Goal: Task Accomplishment & Management: Complete application form

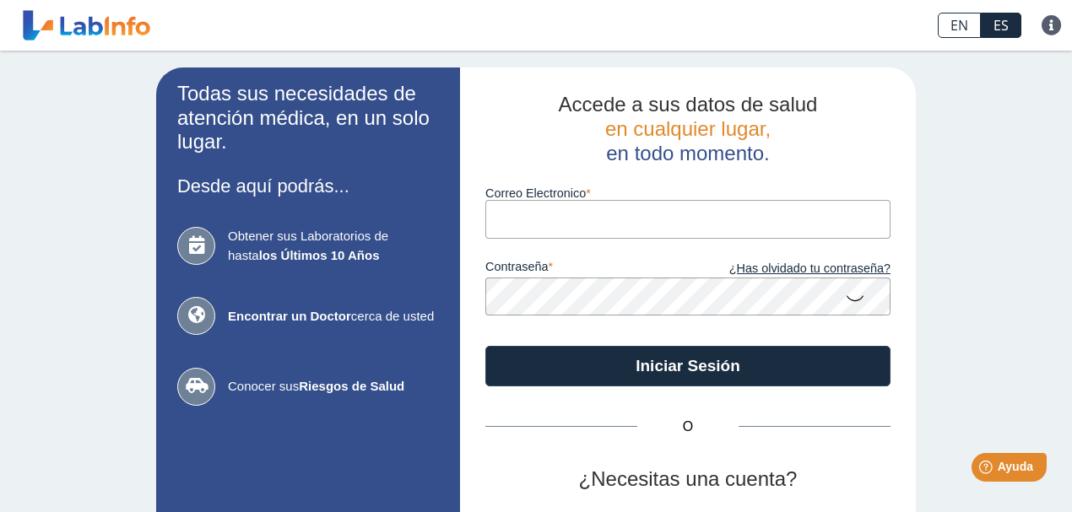
click at [501, 222] on input "Correo Electronico" at bounding box center [687, 219] width 405 height 38
type input "[EMAIL_ADDRESS][DOMAIN_NAME]"
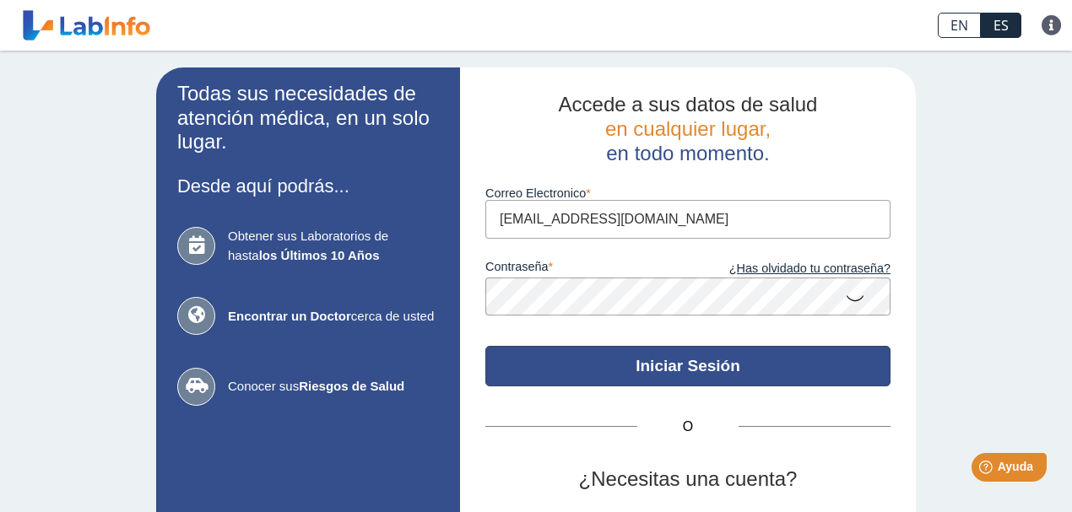
click at [656, 354] on button "Iniciar Sesión" at bounding box center [687, 366] width 405 height 41
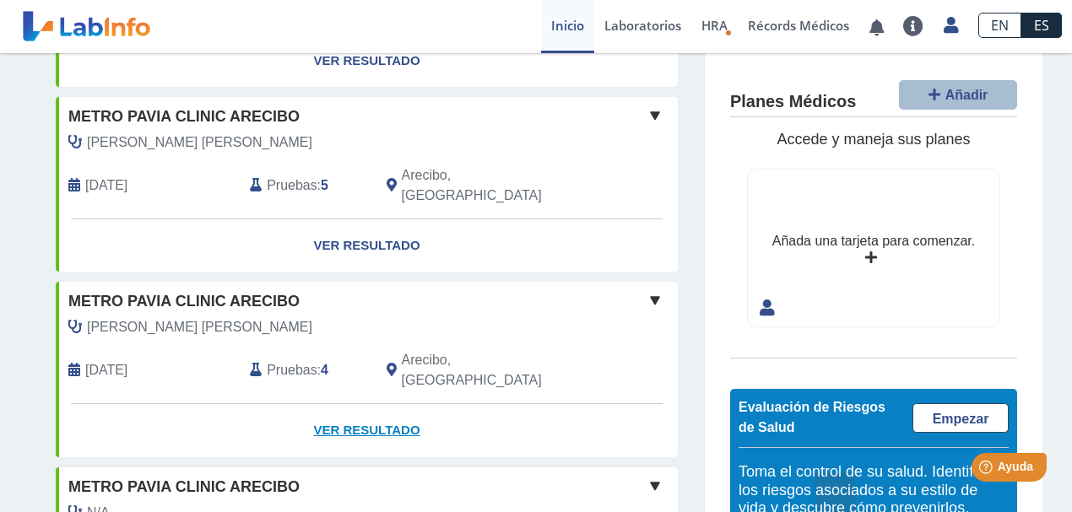
scroll to position [1410, 0]
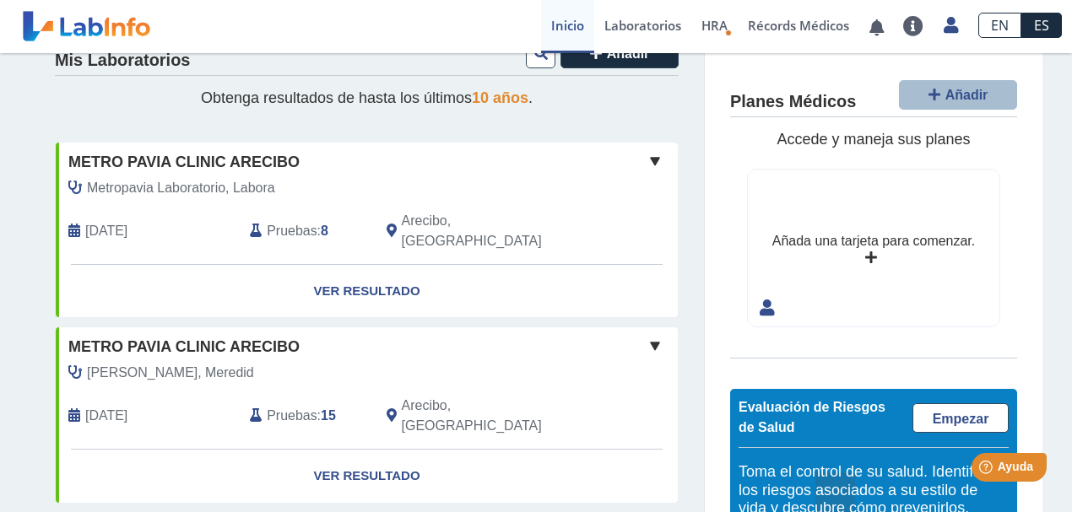
scroll to position [0, 0]
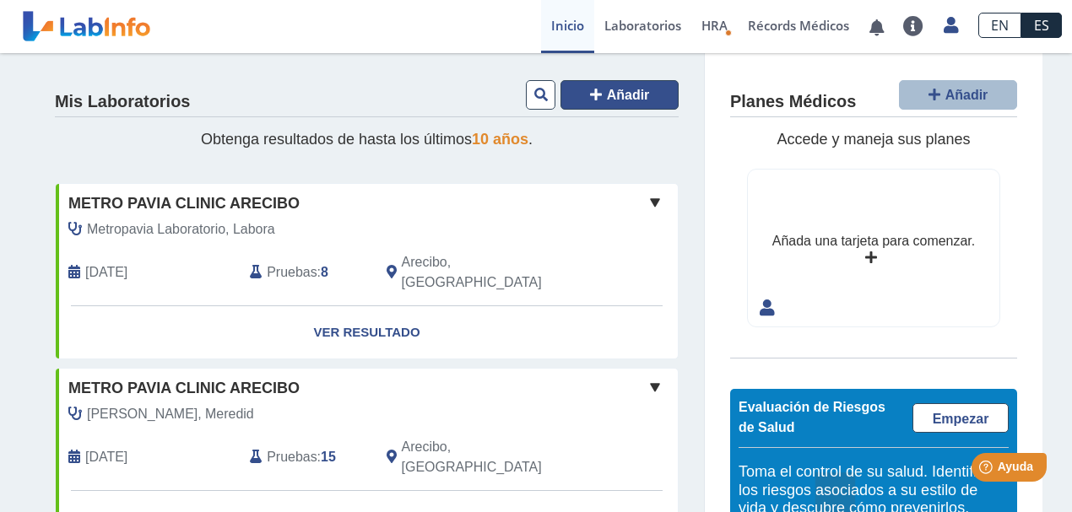
click at [647, 101] on button "Añadir" at bounding box center [620, 95] width 118 height 30
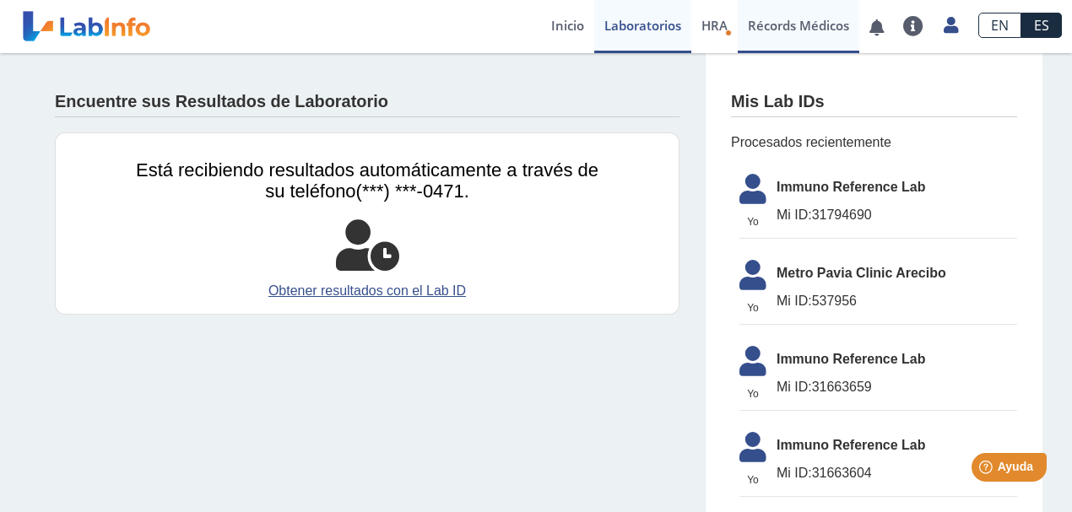
click at [784, 19] on link "Récords Médicos" at bounding box center [799, 26] width 122 height 53
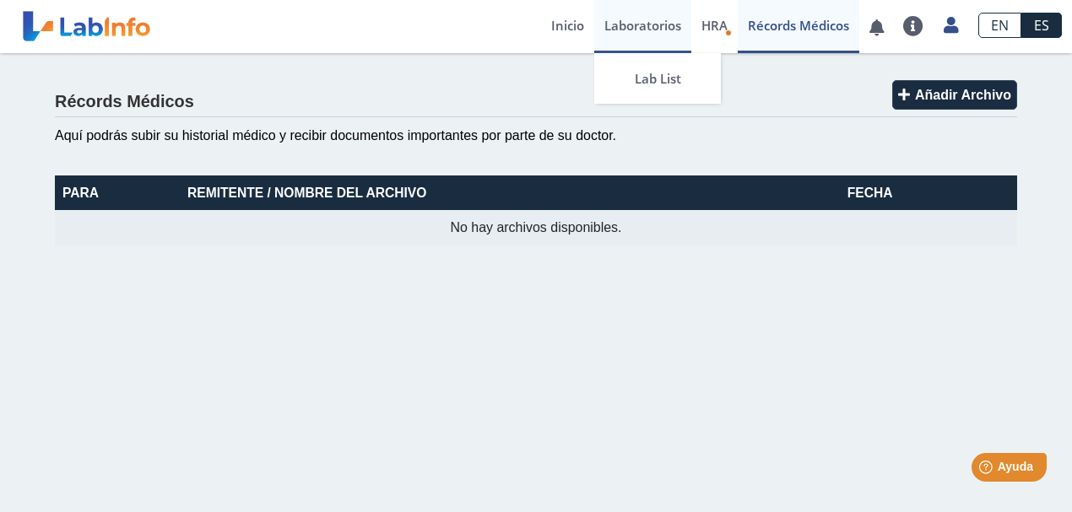
click at [669, 20] on link "Laboratorios" at bounding box center [642, 26] width 97 height 53
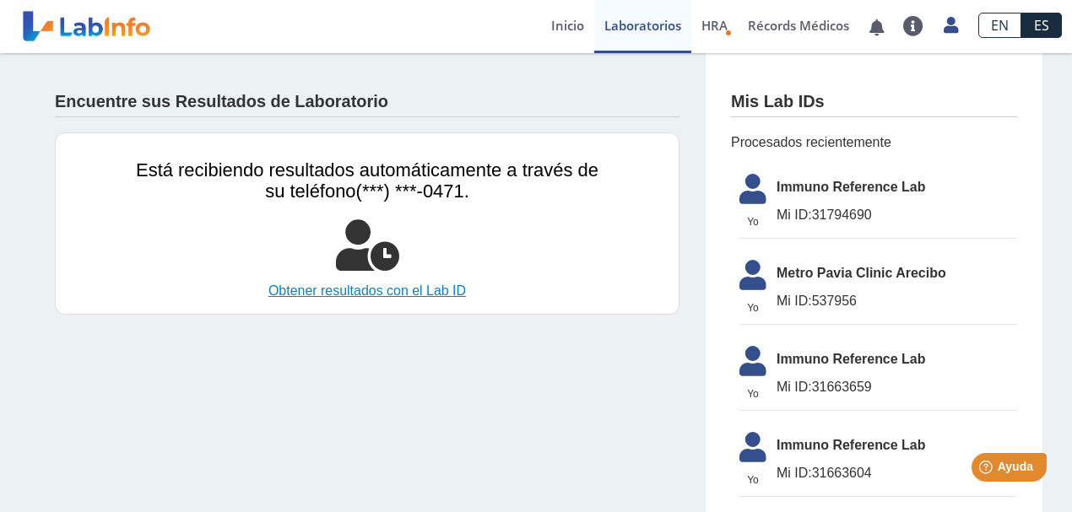
click at [358, 291] on link "Obtener resultados con el Lab ID" at bounding box center [367, 291] width 463 height 20
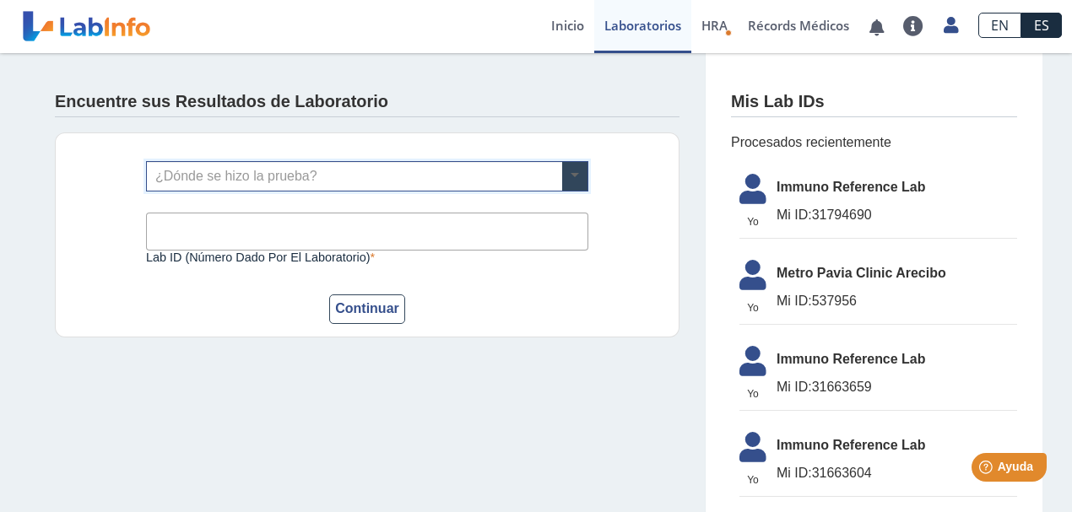
click at [579, 173] on span at bounding box center [574, 176] width 25 height 29
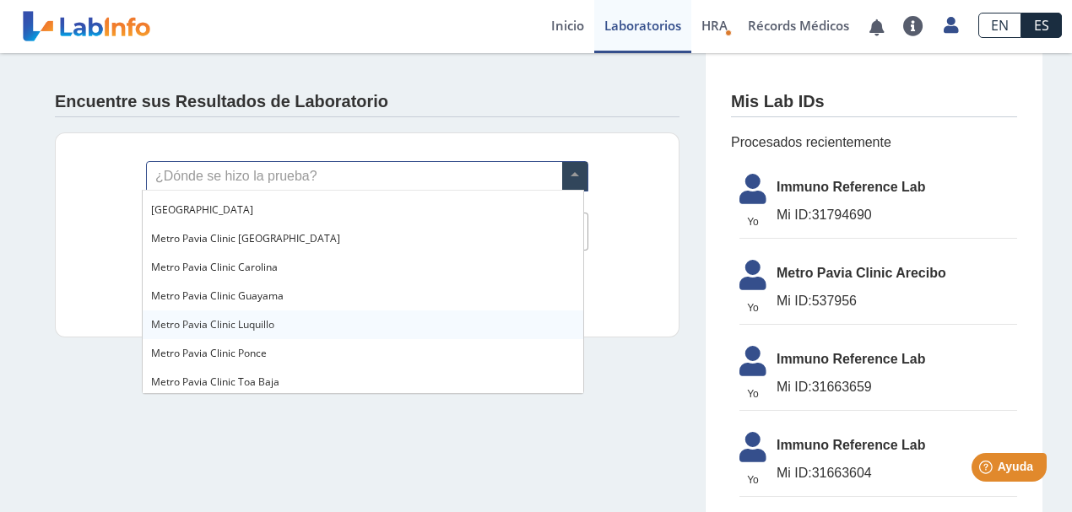
scroll to position [1182, 0]
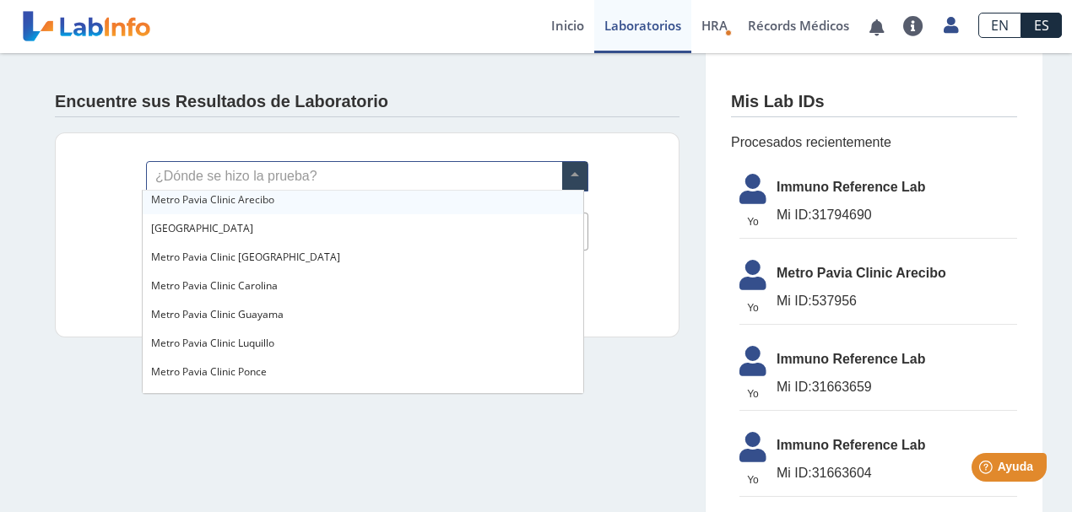
click at [174, 199] on span "Metro Pavia Clinic Arecibo" at bounding box center [212, 199] width 123 height 14
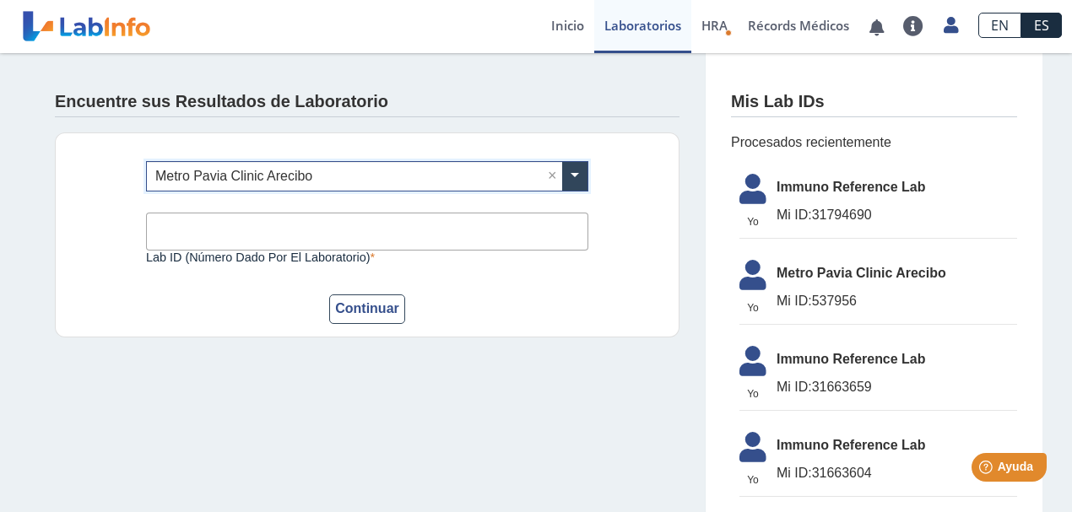
click at [250, 223] on input "Lab ID (número dado por el laboratorio)" at bounding box center [367, 232] width 442 height 38
type input "540262"
click at [329, 295] on button "Continuar" at bounding box center [367, 310] width 76 height 30
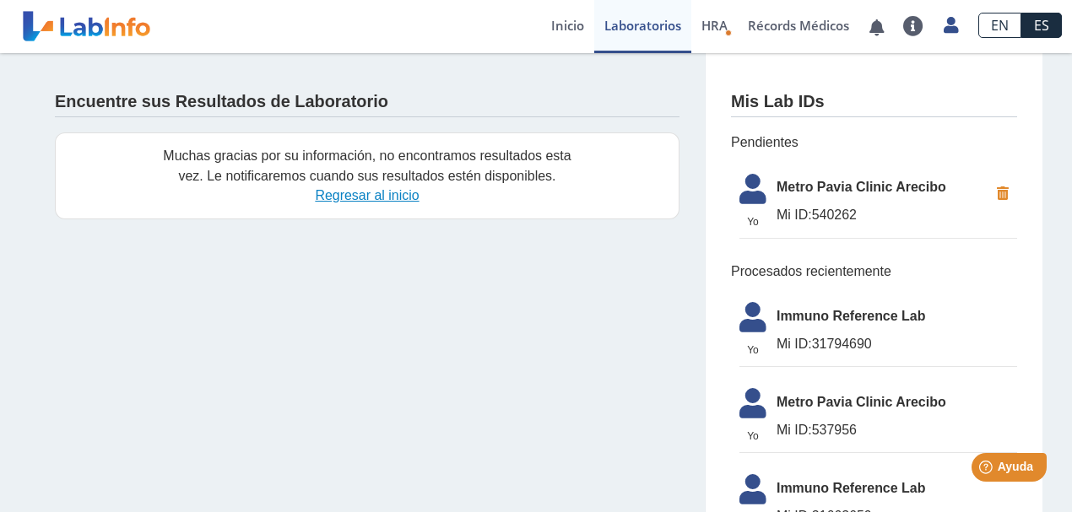
click at [385, 198] on link "Regresar al inicio" at bounding box center [367, 195] width 104 height 14
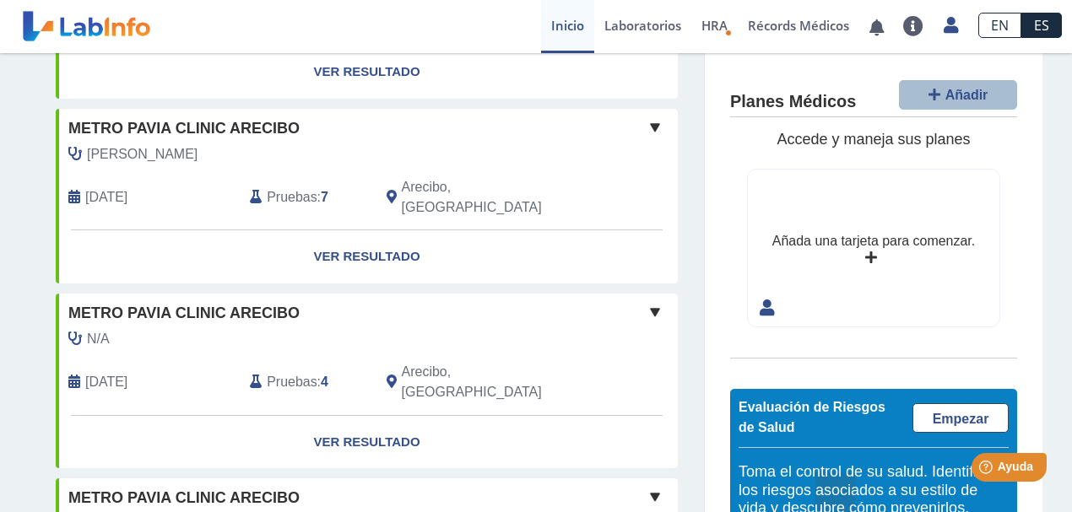
scroll to position [507, 0]
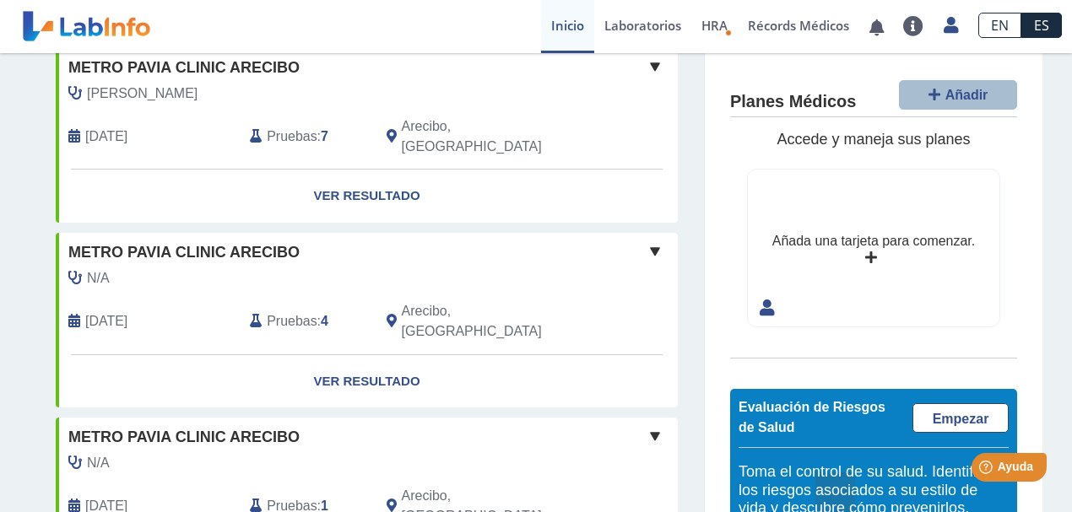
click at [645, 241] on span at bounding box center [655, 251] width 20 height 20
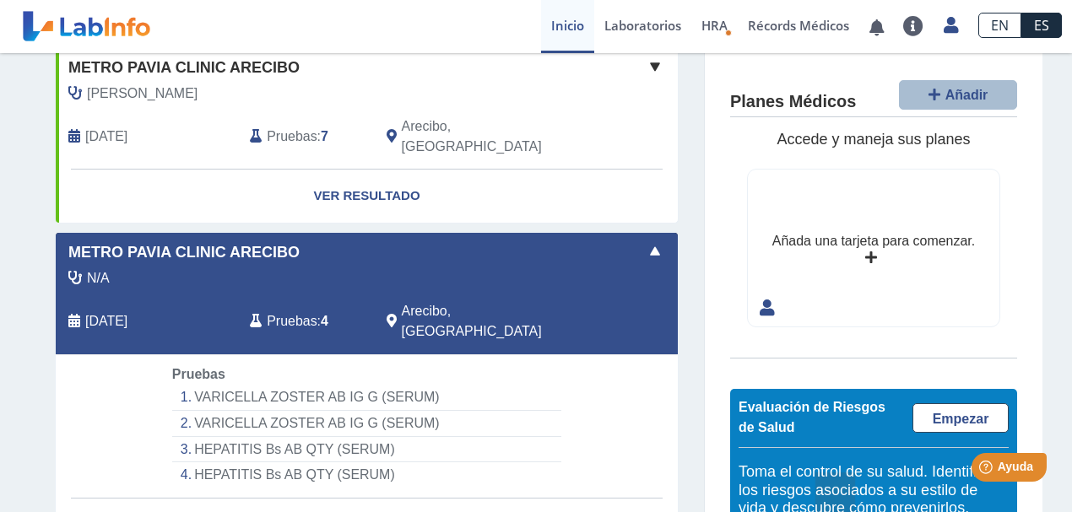
click at [650, 241] on span at bounding box center [655, 251] width 20 height 20
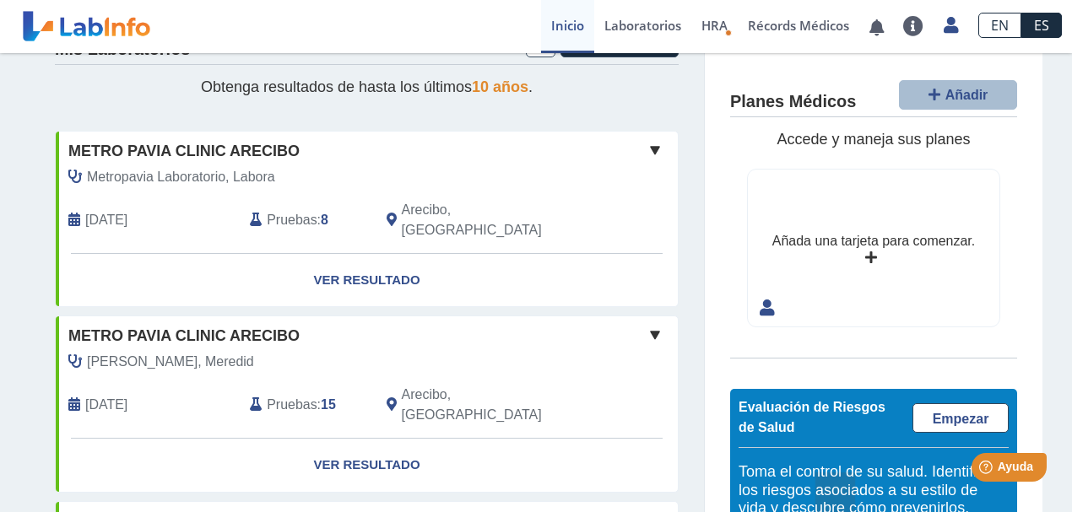
scroll to position [0, 0]
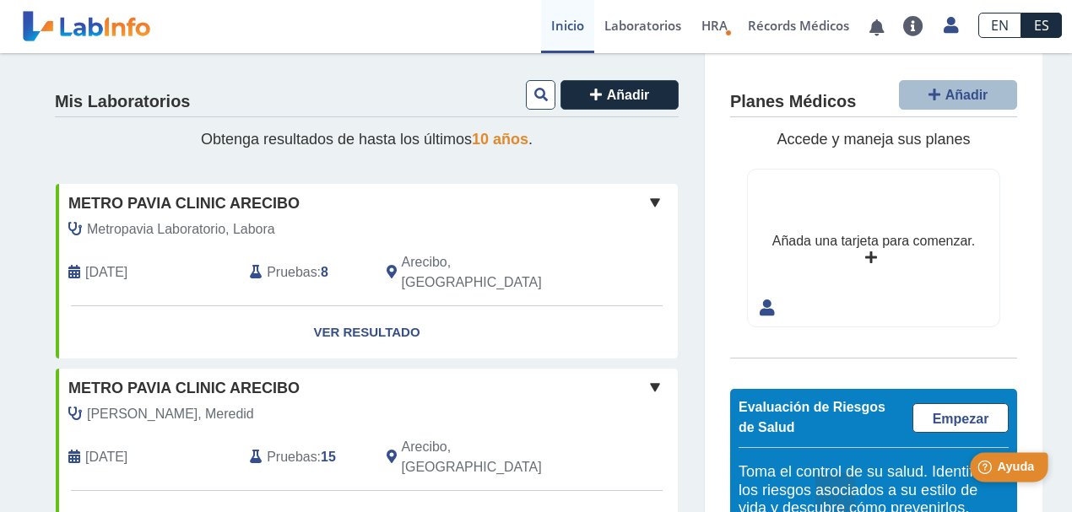
click at [1013, 458] on div "Help [PERSON_NAME]" at bounding box center [1009, 467] width 79 height 30
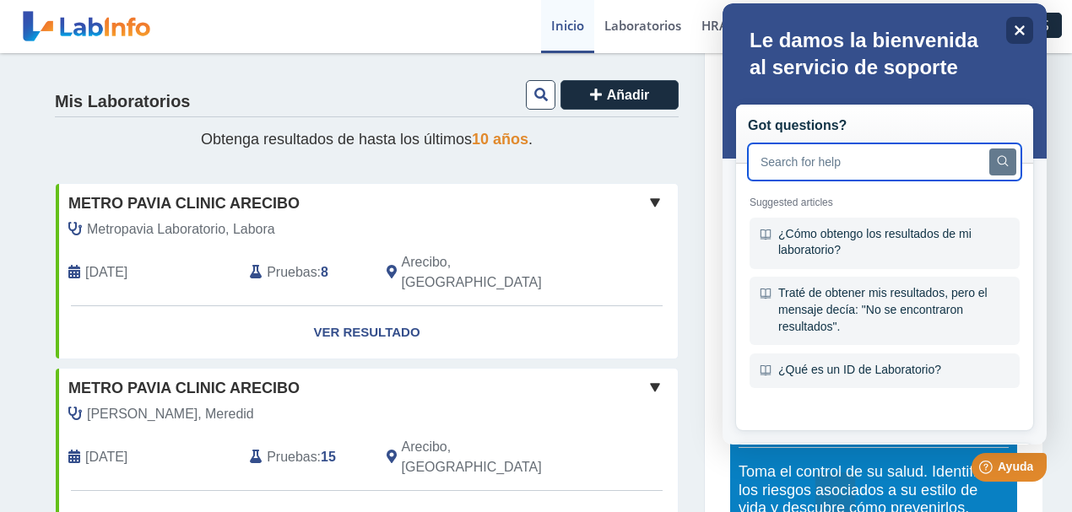
click at [832, 174] on input "text" at bounding box center [885, 162] width 274 height 37
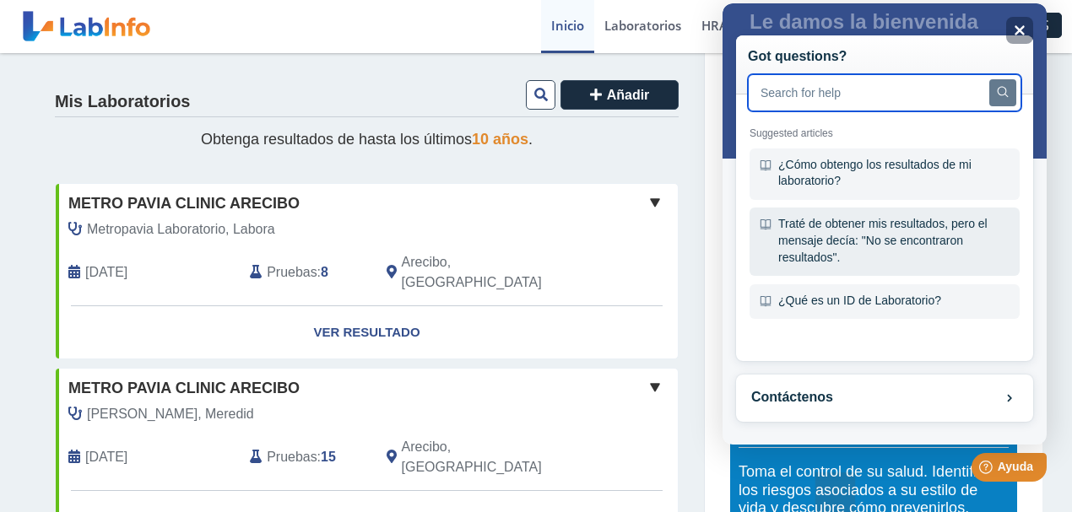
scroll to position [73, 0]
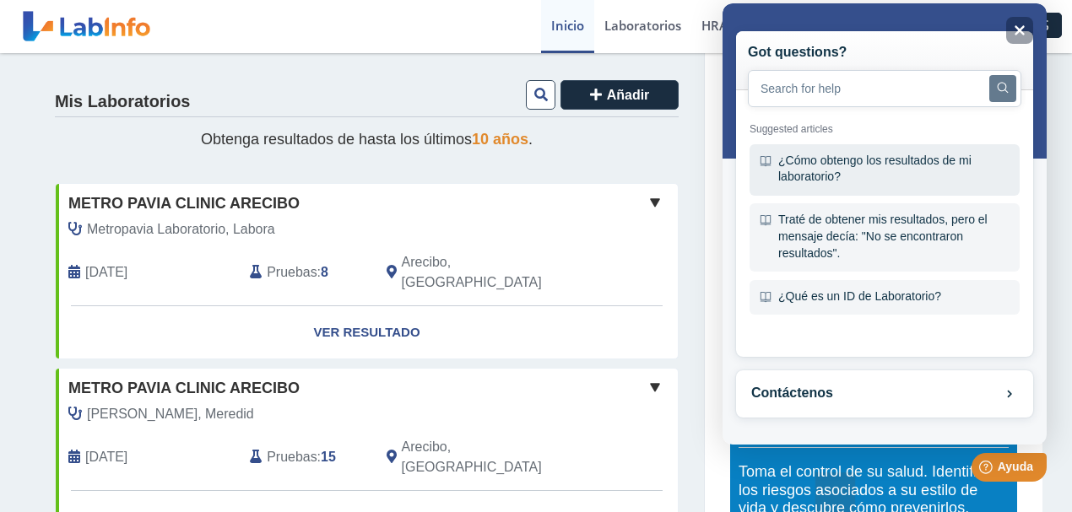
click at [875, 175] on div "¿Cómo obtengo los resultados de mi laboratorio?" at bounding box center [885, 169] width 270 height 51
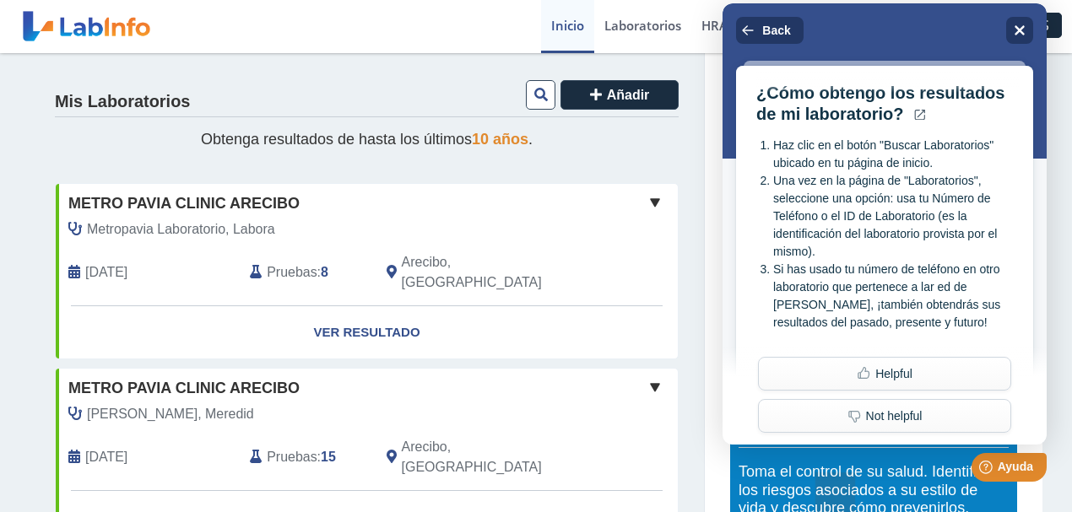
scroll to position [7, 0]
click at [1025, 38] on div "Close" at bounding box center [1019, 30] width 27 height 27
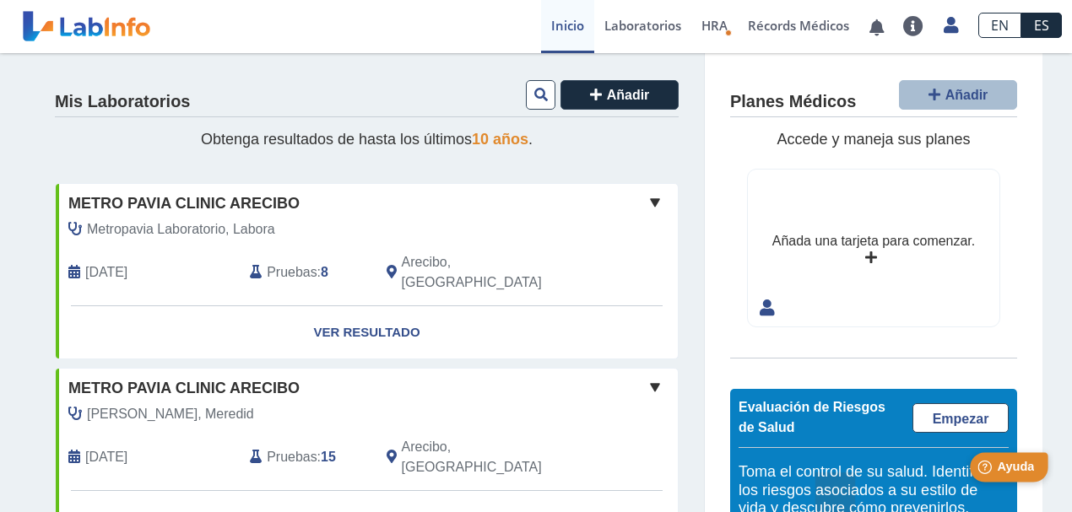
click at [1011, 474] on span "Ayuda" at bounding box center [1015, 467] width 37 height 14
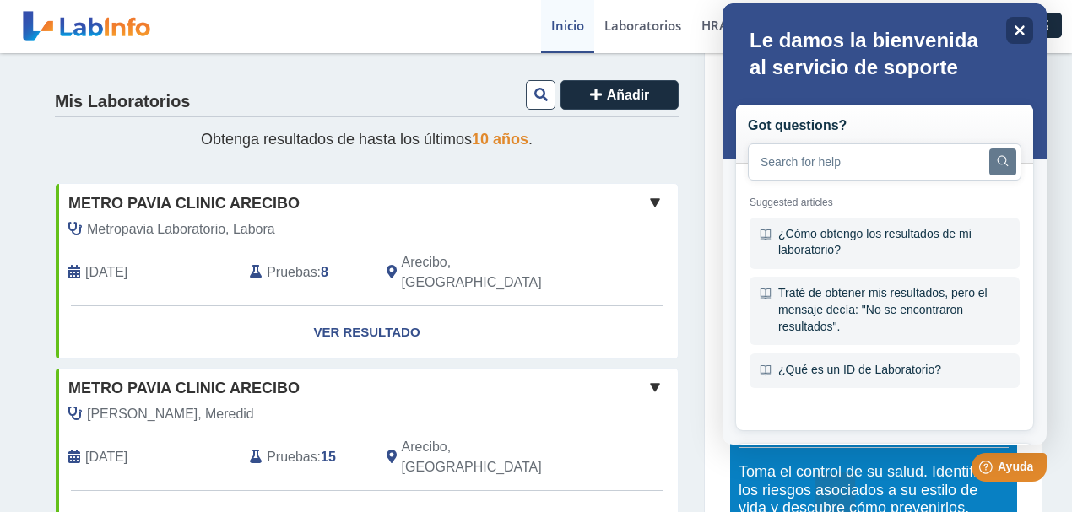
scroll to position [0, 0]
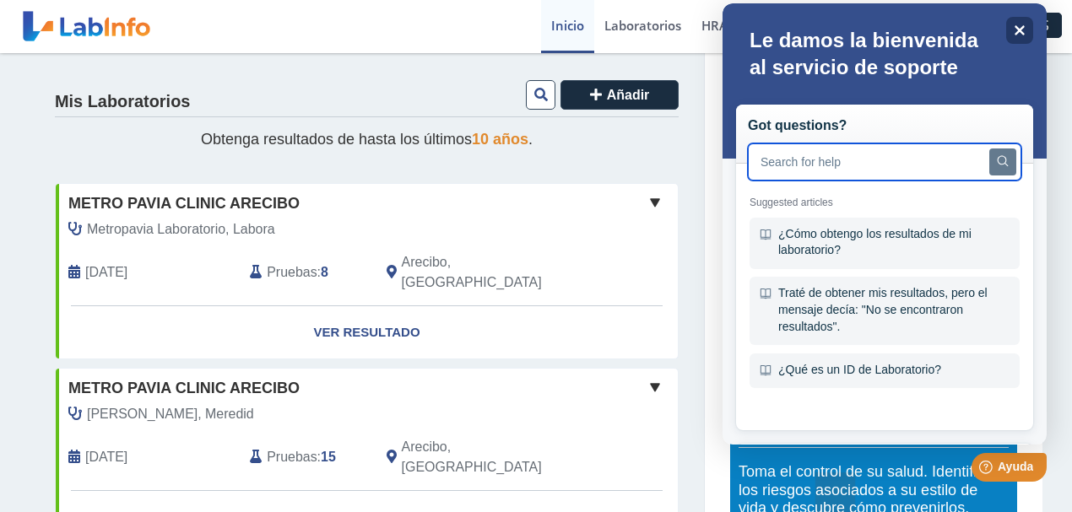
click at [821, 154] on input "text" at bounding box center [885, 162] width 274 height 37
type input "como anadir a alguien?"
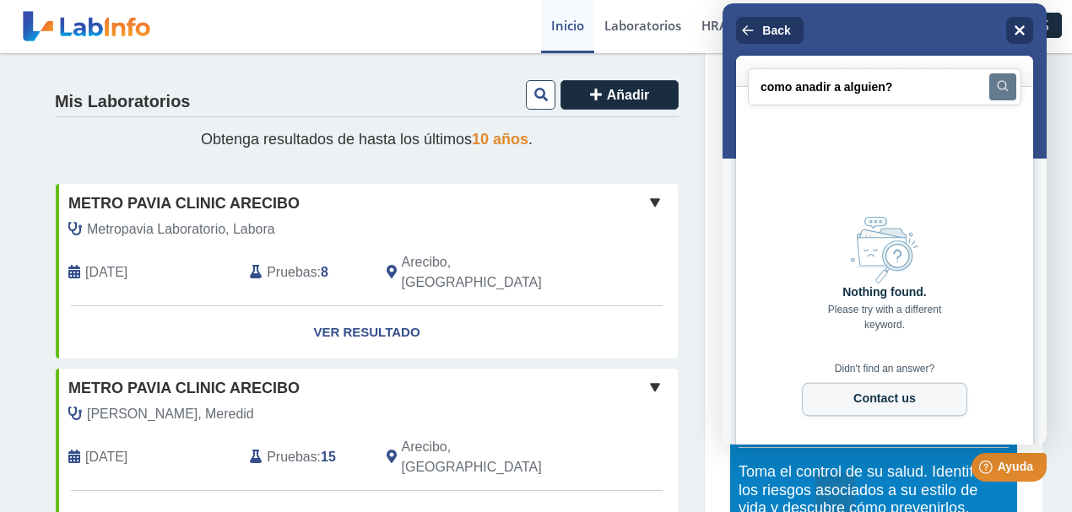
click at [915, 388] on button "Contact us" at bounding box center [884, 400] width 165 height 34
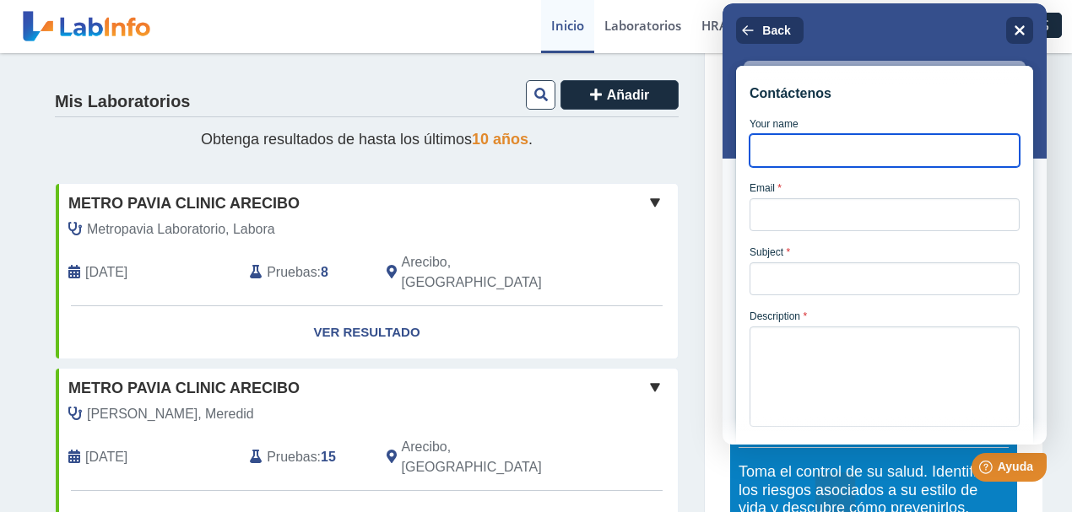
click at [829, 160] on input "Your name" at bounding box center [885, 150] width 270 height 33
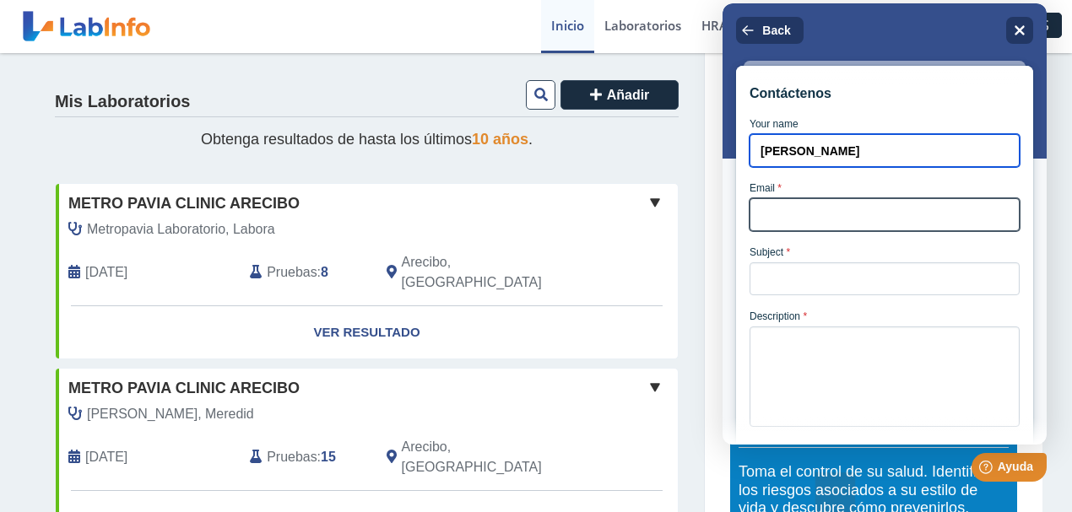
type input "[PERSON_NAME]"
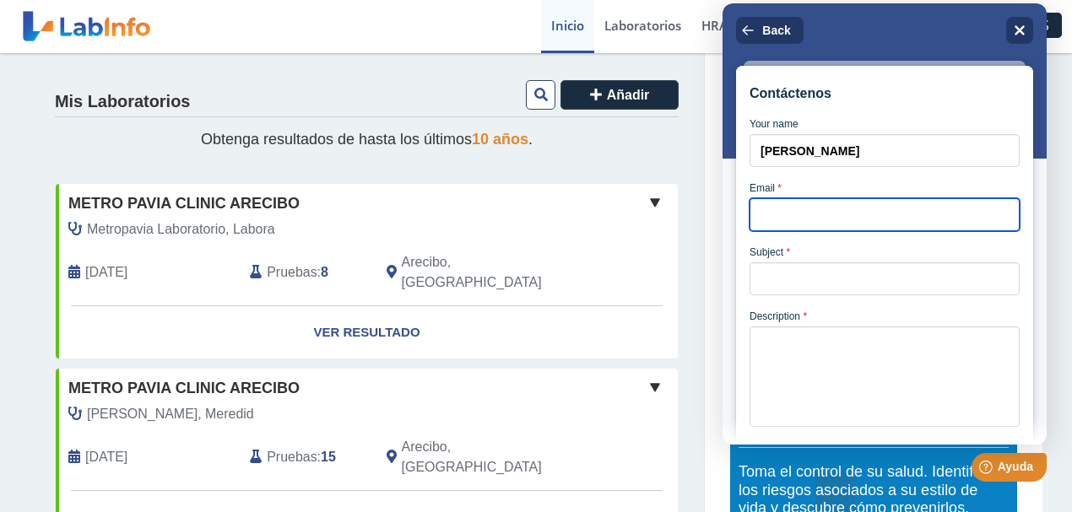
click at [825, 211] on input "Email *" at bounding box center [885, 214] width 270 height 33
click at [804, 219] on input "[EMAIL_ADDRESS][DOMAIN_NAME]" at bounding box center [885, 214] width 270 height 33
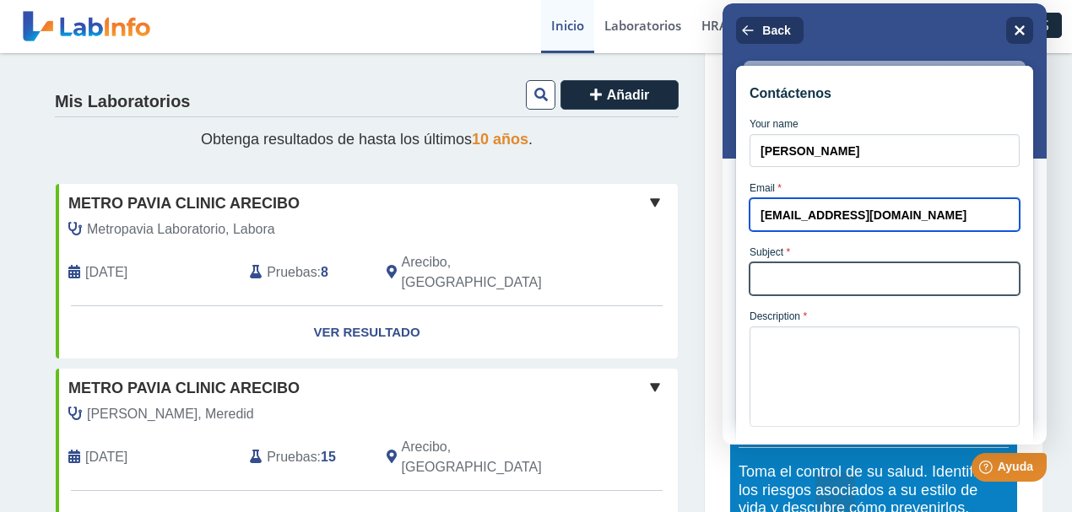
type input "[EMAIL_ADDRESS][DOMAIN_NAME]"
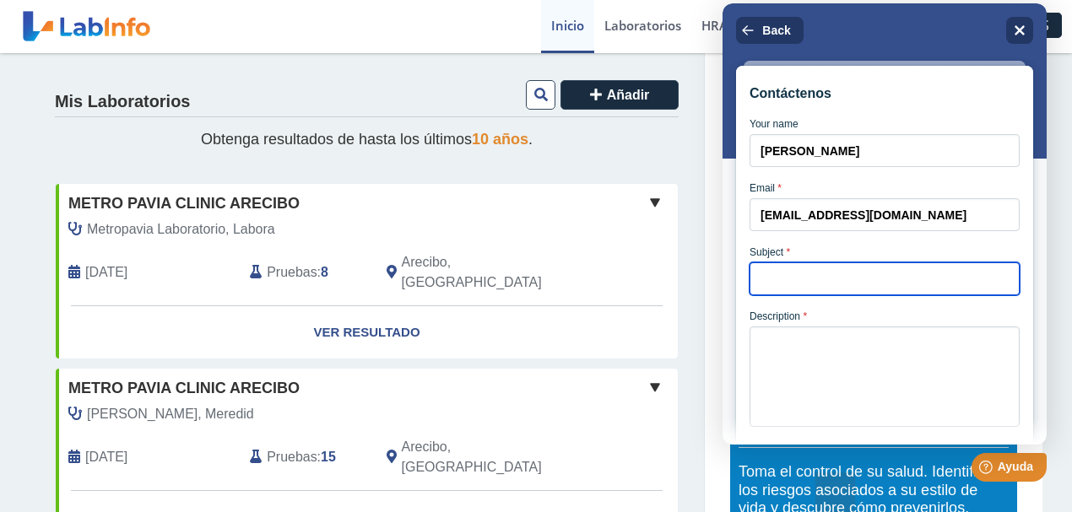
click at [835, 295] on input "Subject *" at bounding box center [885, 279] width 270 height 33
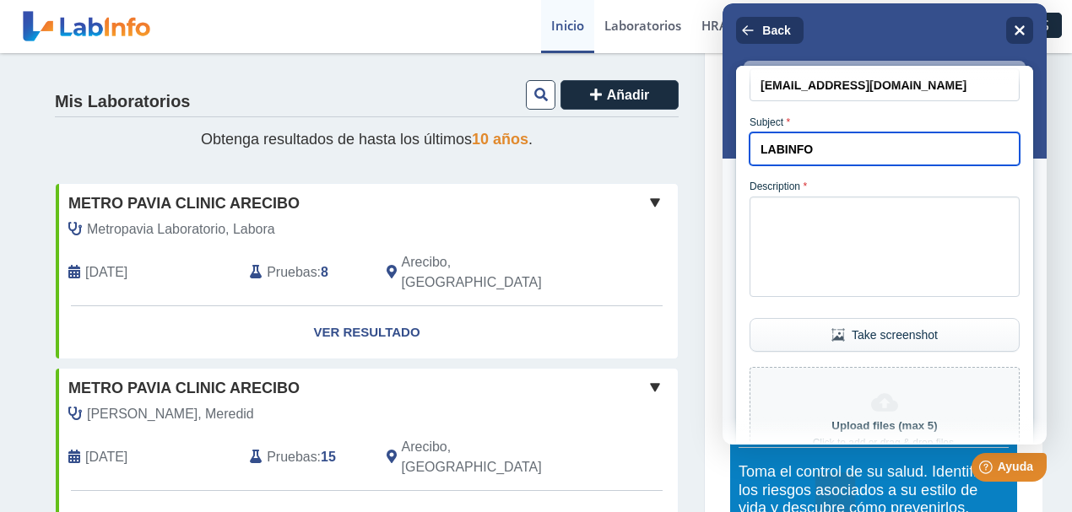
scroll to position [169, 0]
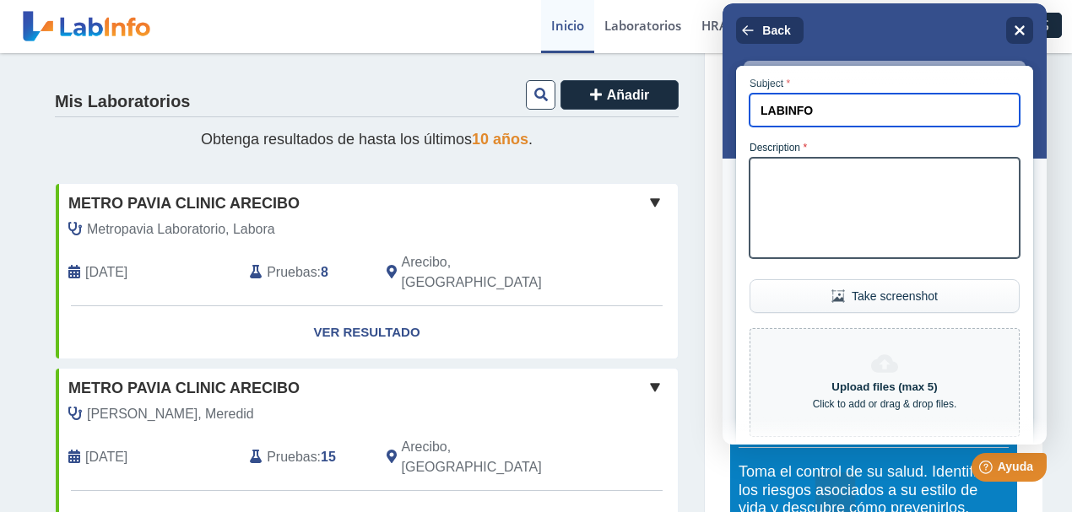
type input "LABINFO"
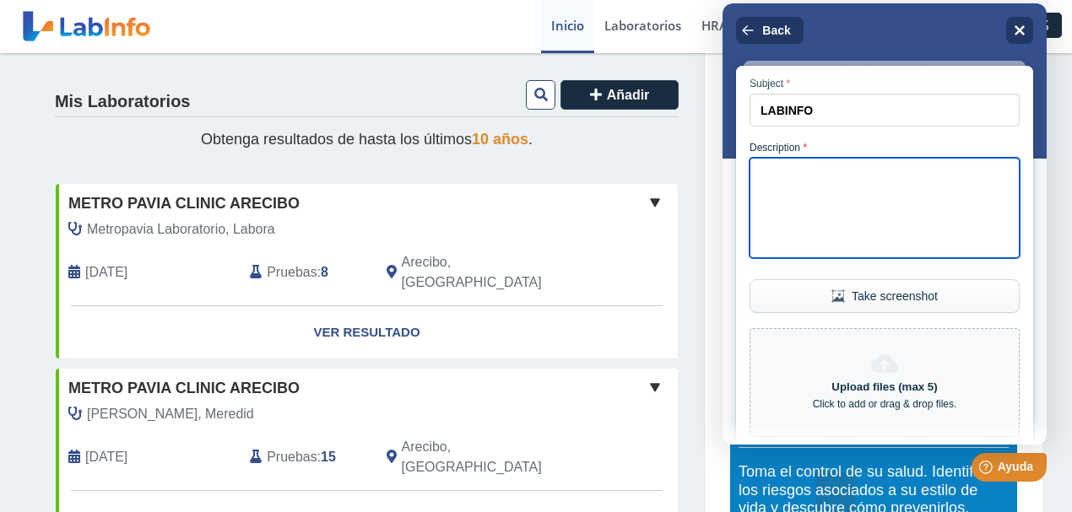
click at [861, 258] on textarea "Description *" at bounding box center [885, 208] width 270 height 100
type textarea "C"
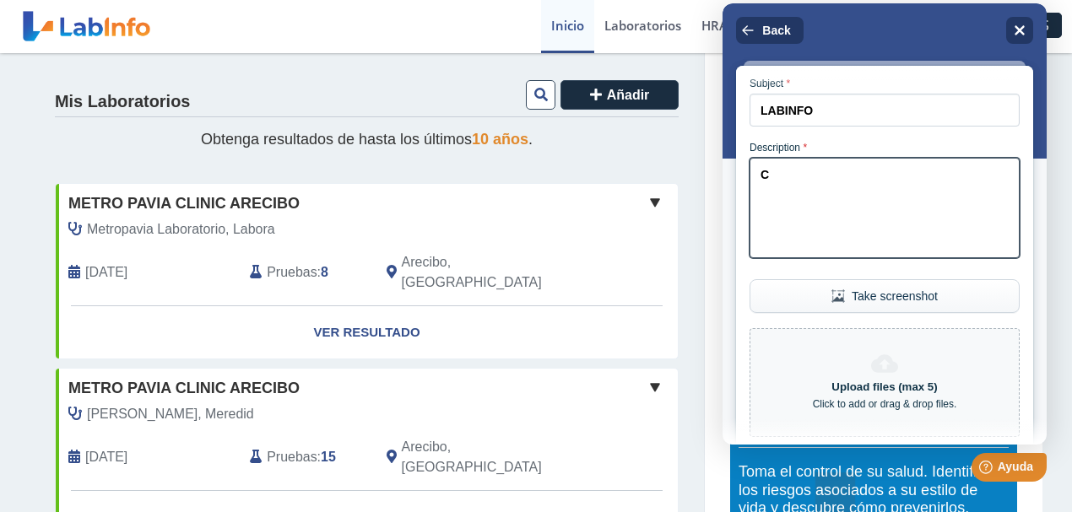
click button "Take screenshot" at bounding box center [885, 296] width 270 height 34
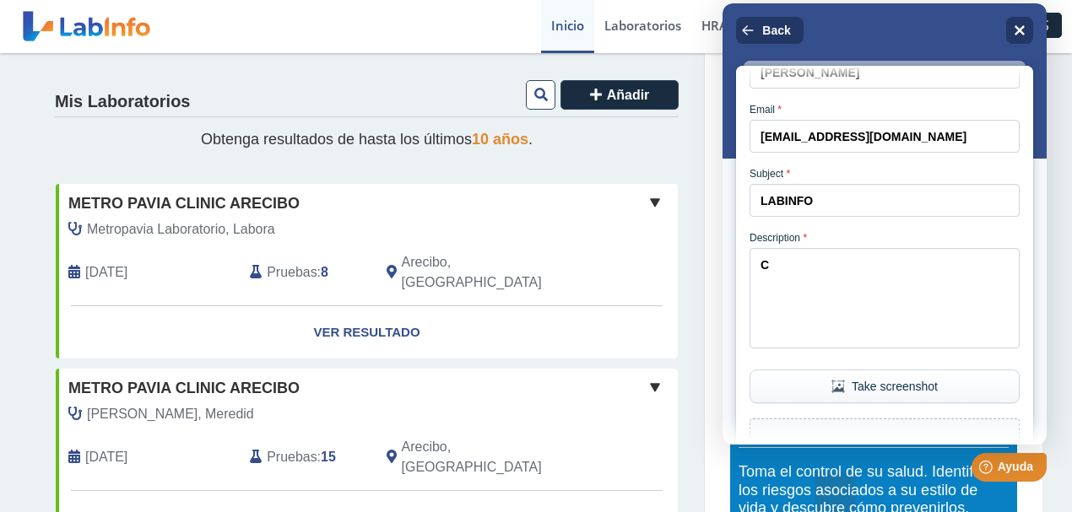
scroll to position [68, 0]
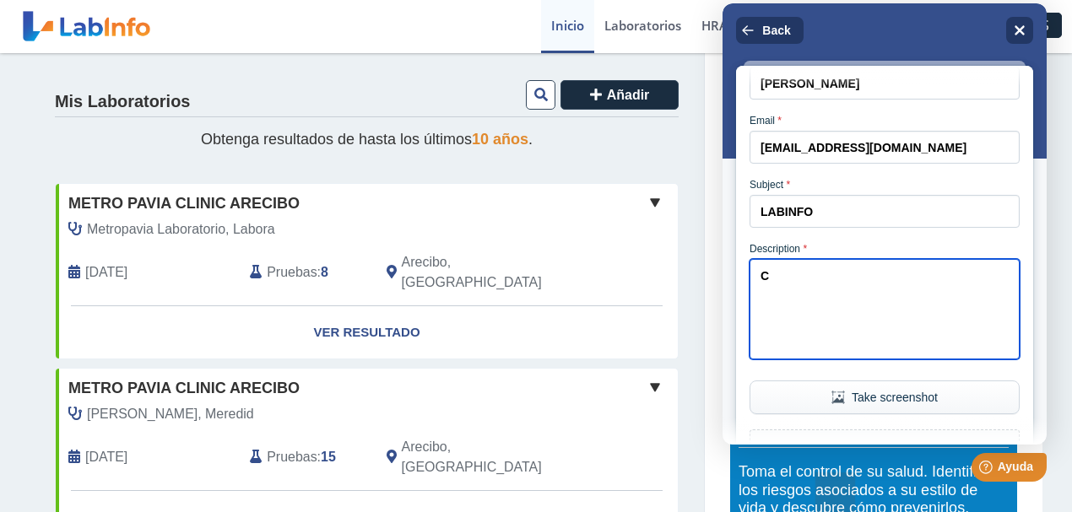
click at [815, 295] on textarea "C" at bounding box center [885, 309] width 270 height 100
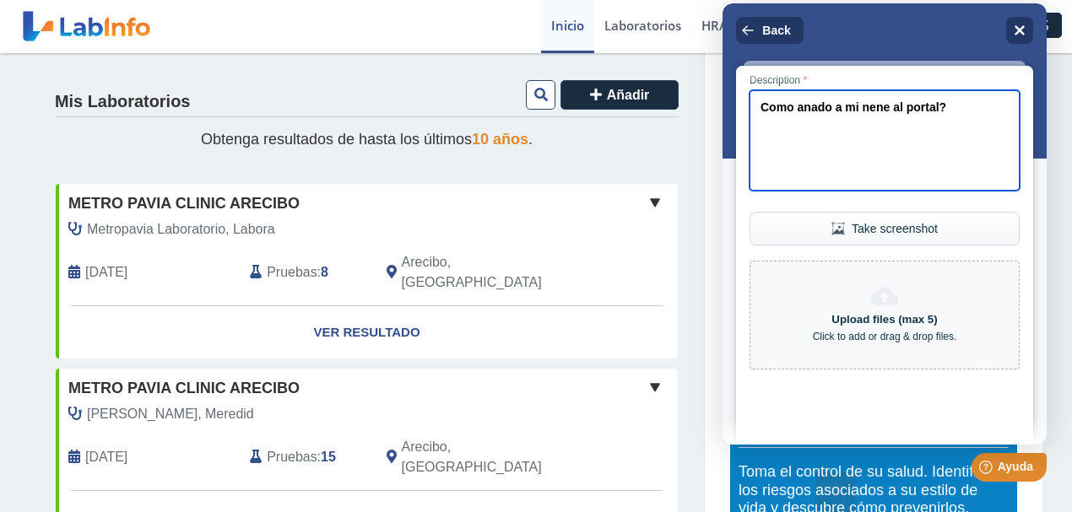
scroll to position [349, 0]
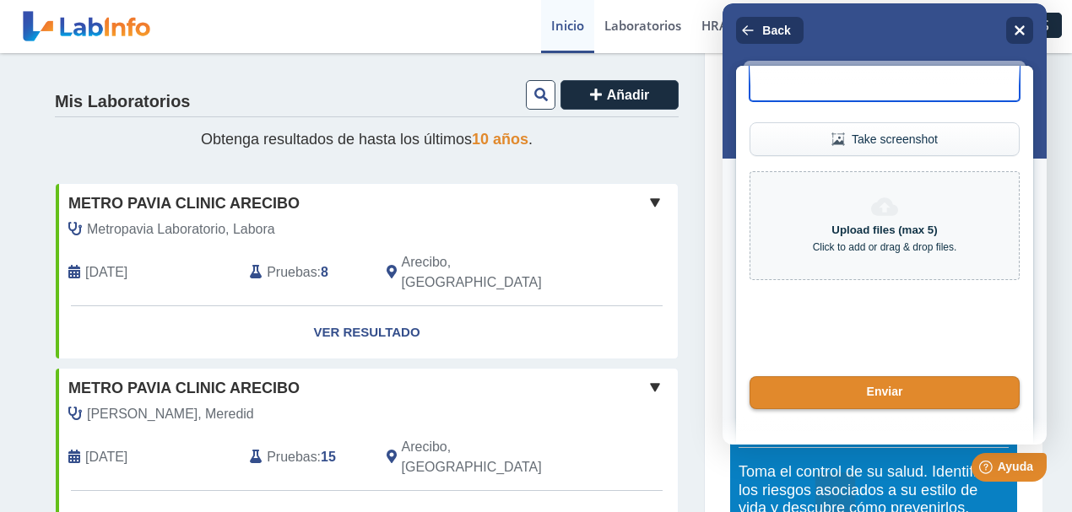
type textarea "Como anado a mi nene al portal?"
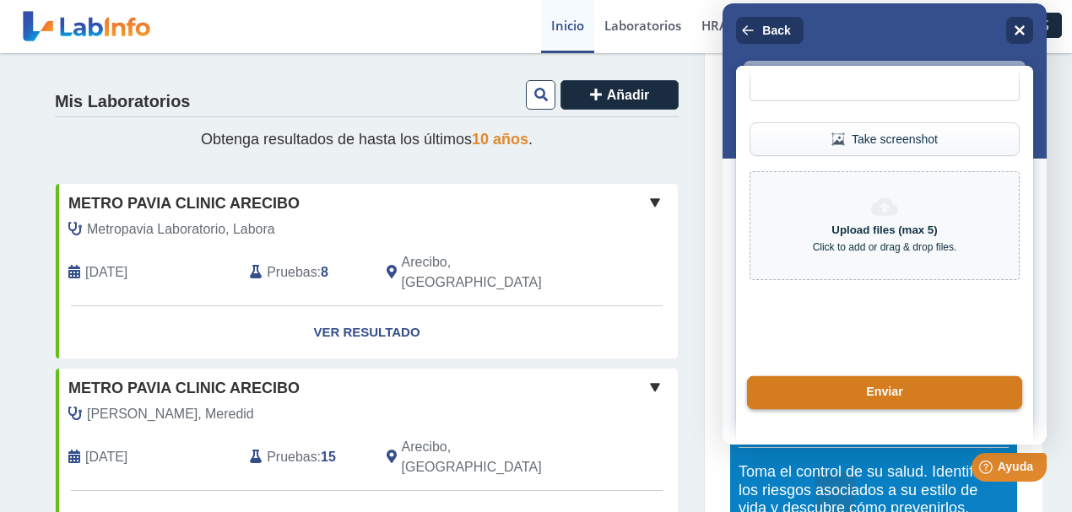
click at [836, 388] on button "Enviar" at bounding box center [884, 394] width 275 height 34
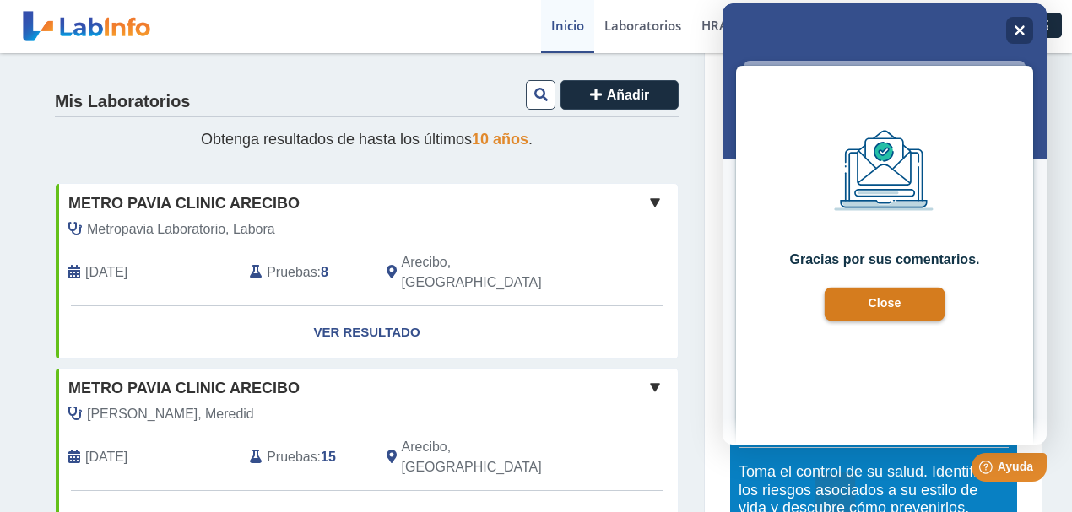
click at [905, 302] on button "Close" at bounding box center [885, 305] width 121 height 34
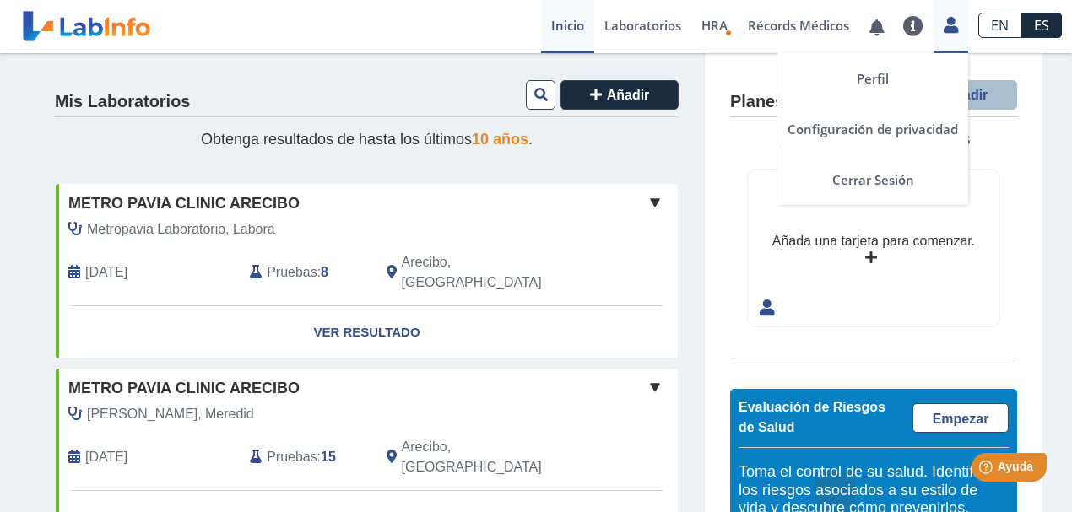
click at [945, 27] on icon at bounding box center [951, 25] width 14 height 13
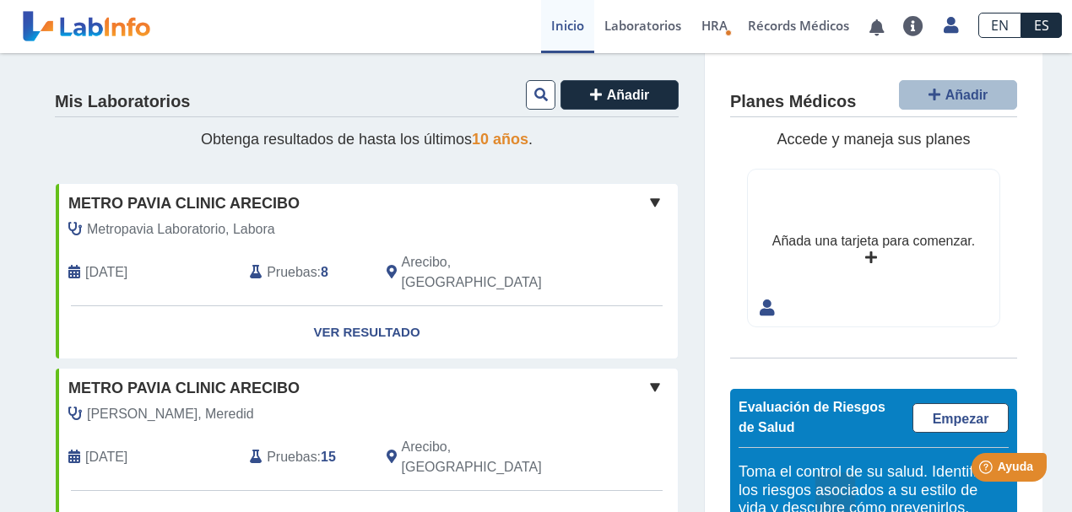
click at [853, 255] on div "Añada una tarjeta para comenzar." at bounding box center [874, 248] width 252 height 157
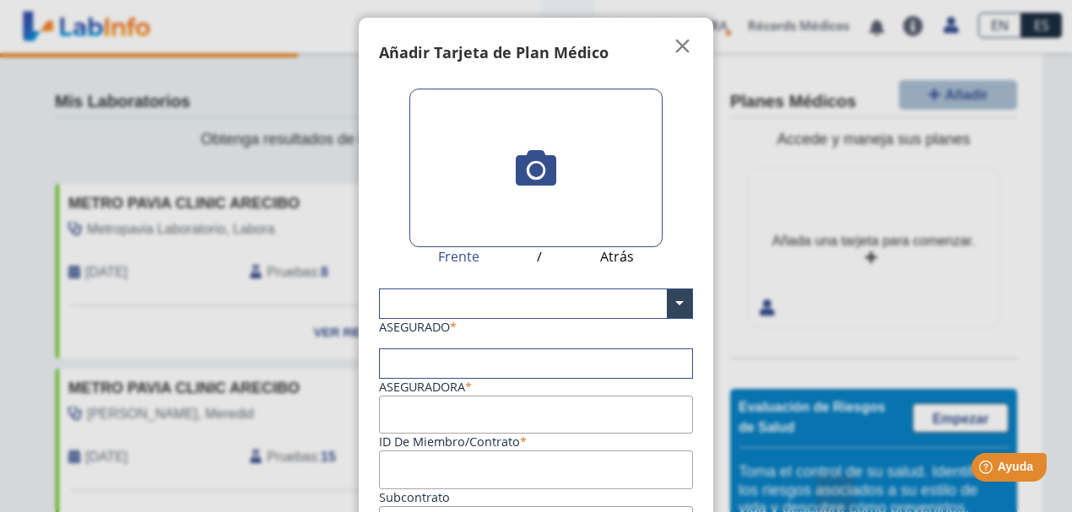
click at [680, 32] on div "Añadir Tarjeta de Plan Médico " at bounding box center [536, 46] width 355 height 57
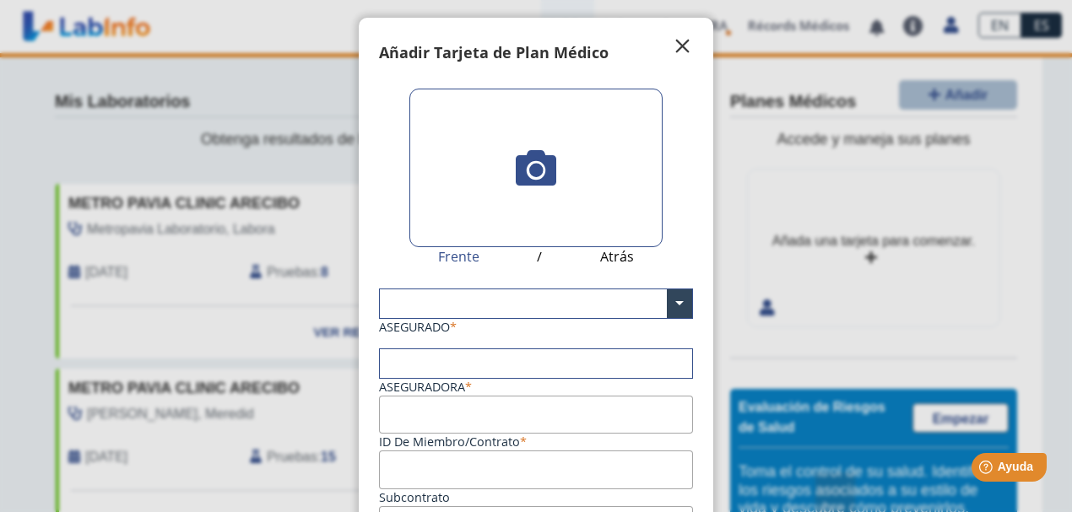
click at [679, 54] on span "" at bounding box center [683, 46] width 20 height 20
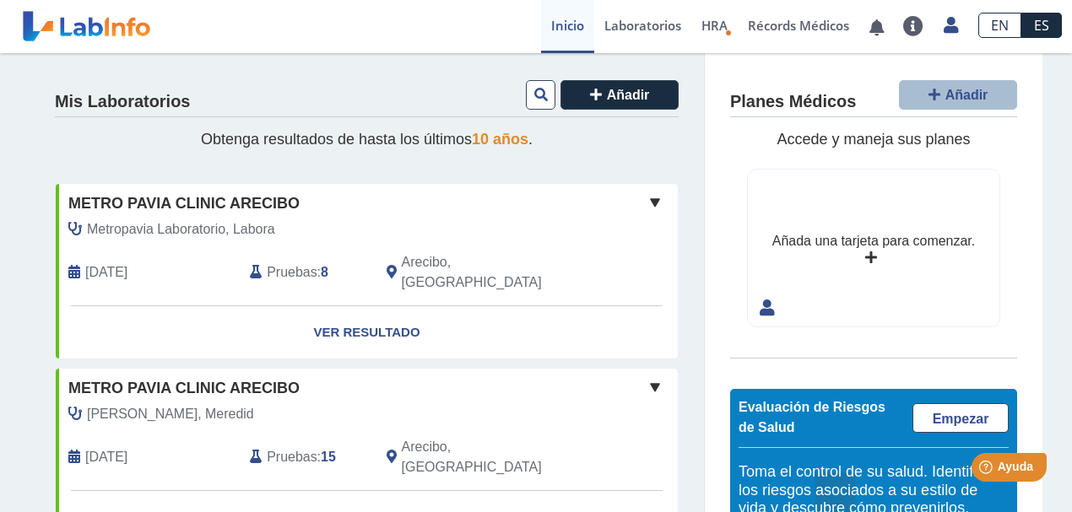
click at [760, 301] on icon at bounding box center [767, 308] width 15 height 22
click at [760, 309] on icon at bounding box center [767, 308] width 15 height 22
click at [828, 263] on div "Añada una tarjeta para comenzar." at bounding box center [874, 248] width 252 height 157
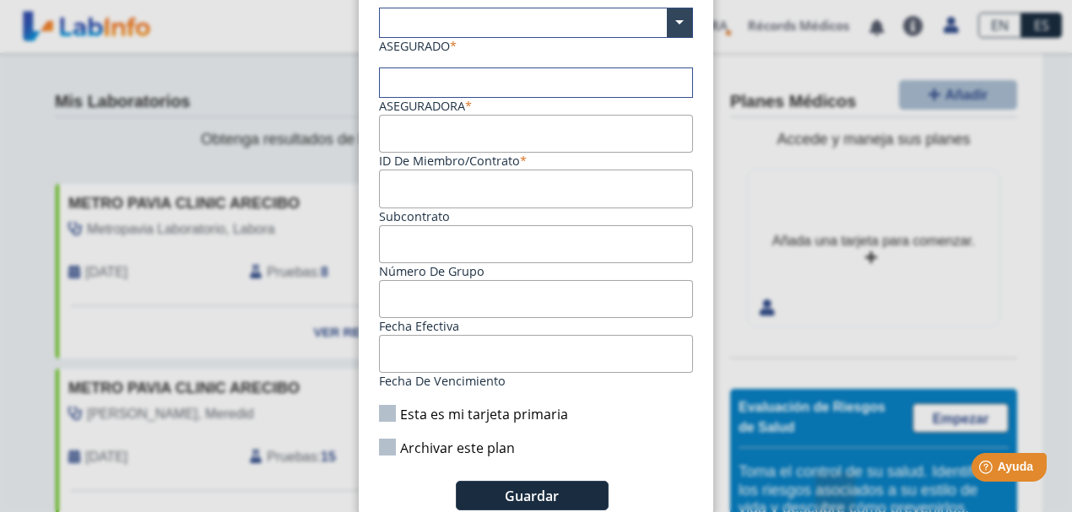
scroll to position [0, 0]
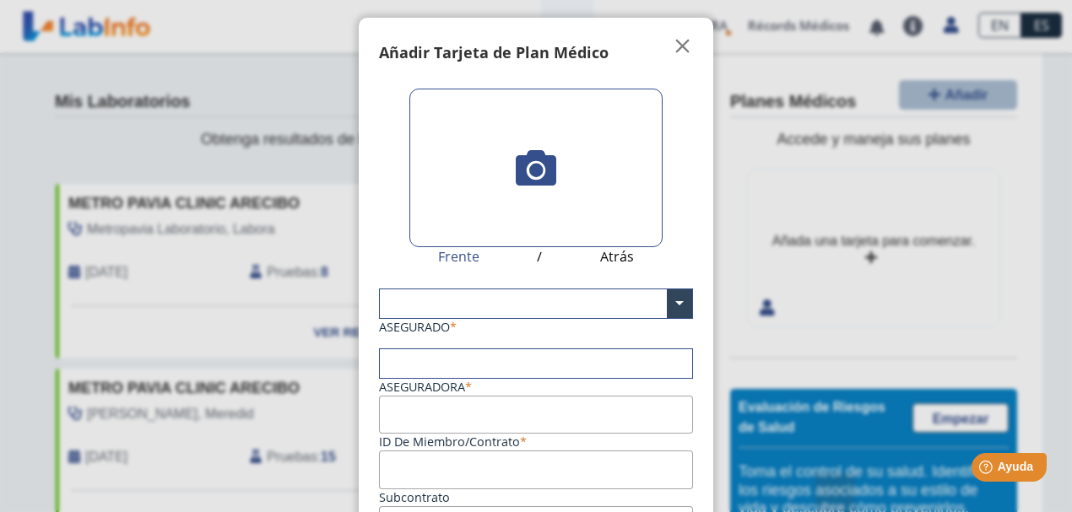
click at [680, 57] on div "Añadir Tarjeta de Plan Médico " at bounding box center [536, 46] width 355 height 57
click at [673, 49] on span "" at bounding box center [683, 46] width 20 height 20
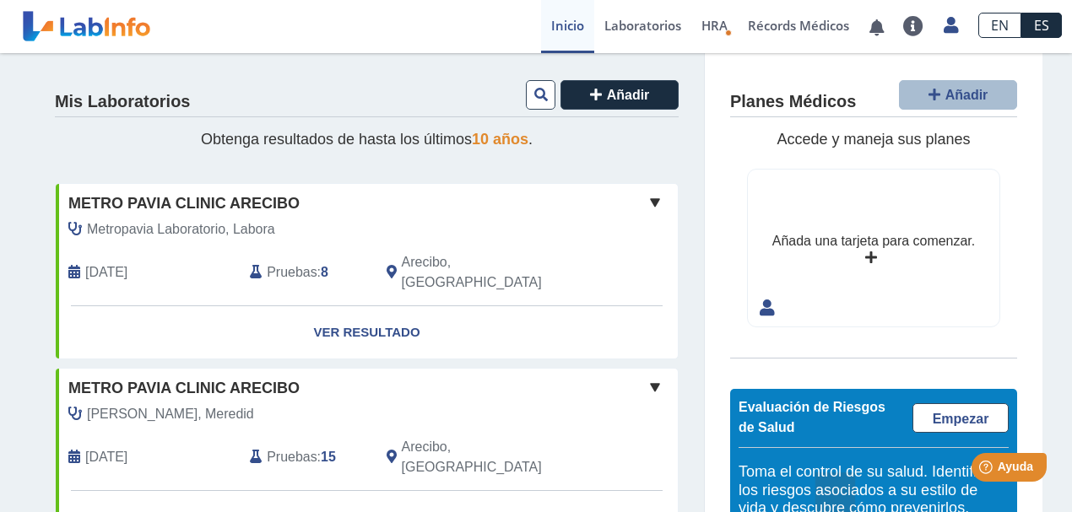
click at [577, 37] on link "Inicio" at bounding box center [567, 26] width 53 height 53
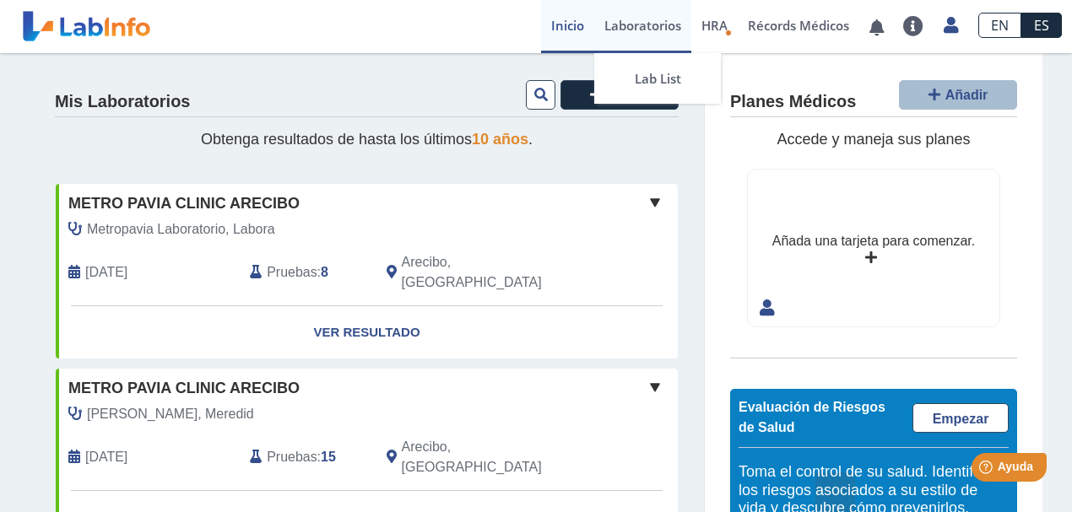
click at [665, 30] on link "Laboratorios" at bounding box center [642, 26] width 97 height 53
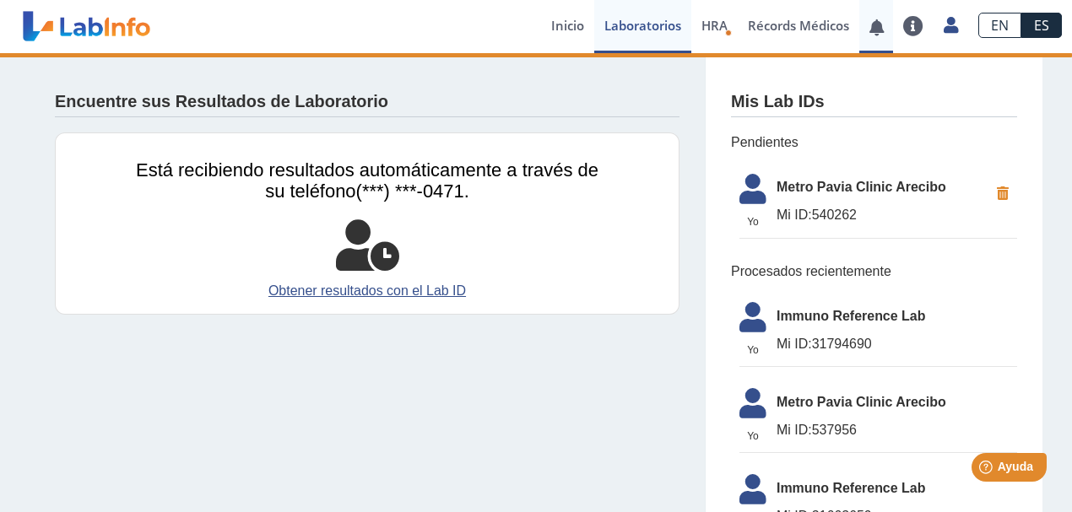
click at [863, 41] on span at bounding box center [876, 26] width 35 height 53
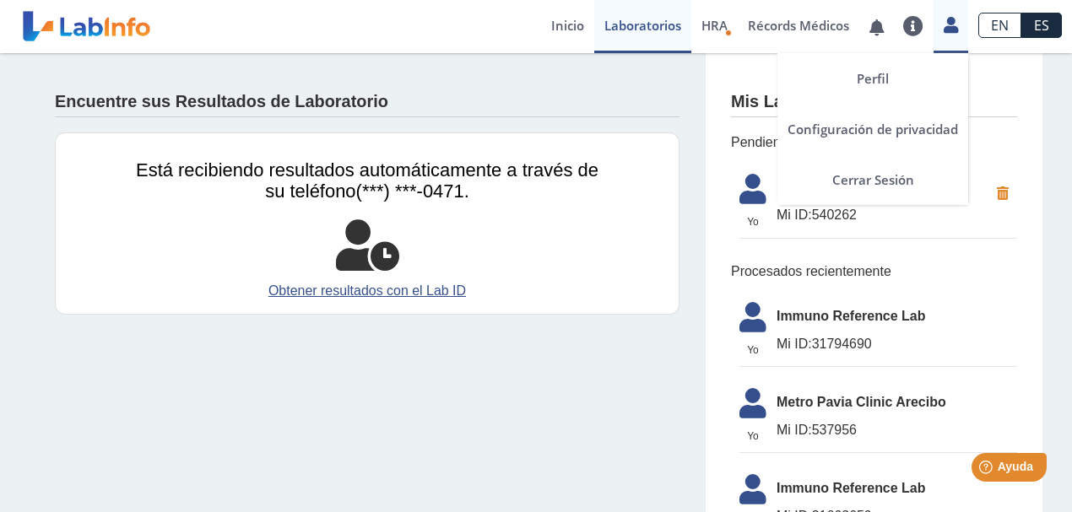
click at [946, 29] on icon at bounding box center [951, 25] width 14 height 13
click at [891, 115] on link "Configuración de privacidad" at bounding box center [872, 129] width 191 height 51
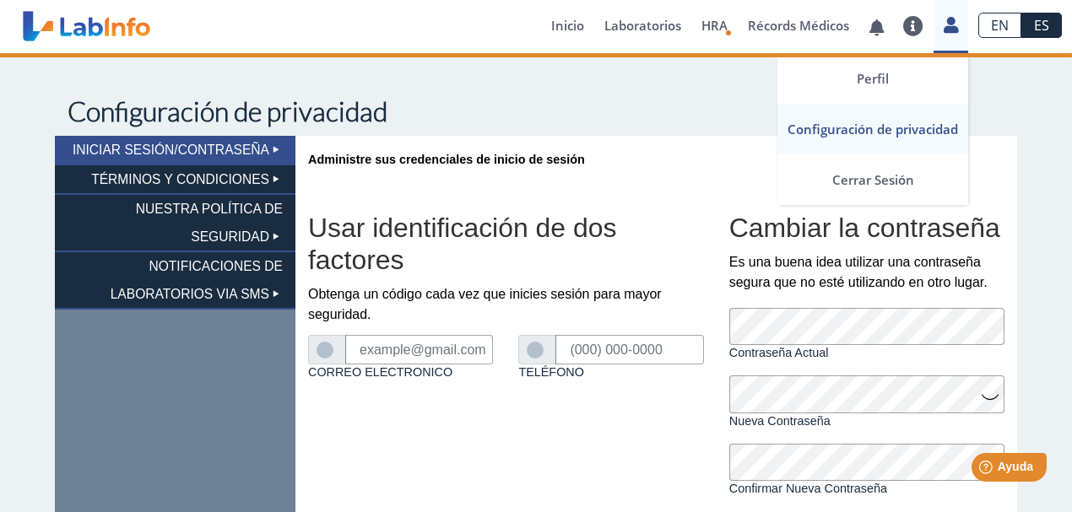
type input "[EMAIL_ADDRESS][DOMAIN_NAME]"
type input "[PHONE_NUMBER]"
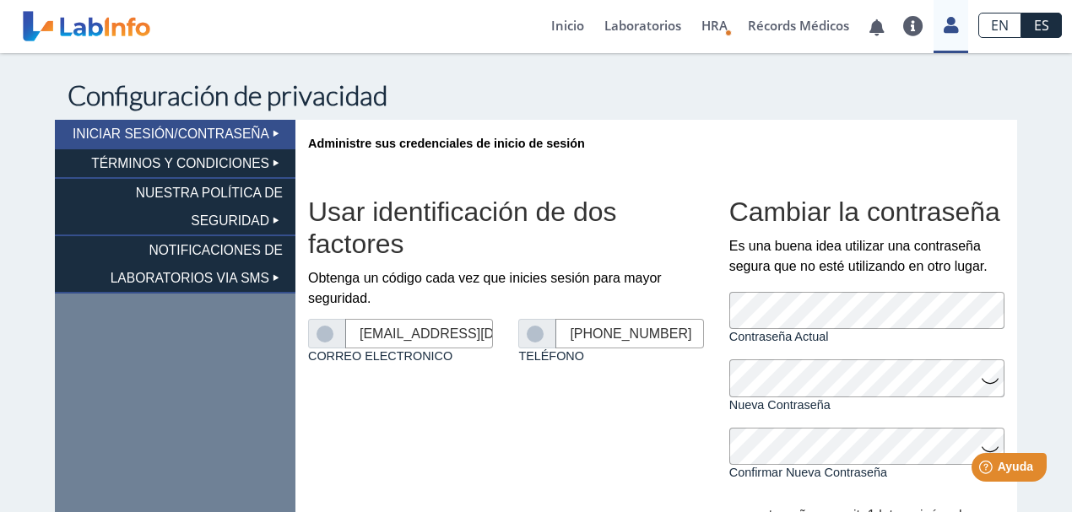
scroll to position [10, 0]
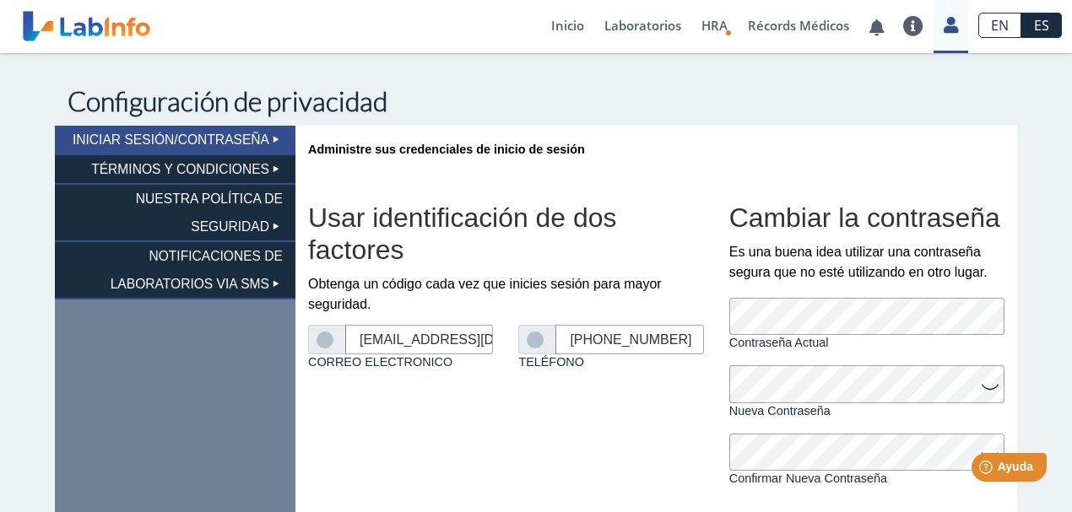
click at [238, 164] on li "TÉRMINOS Y CONDICIONES" at bounding box center [175, 170] width 241 height 30
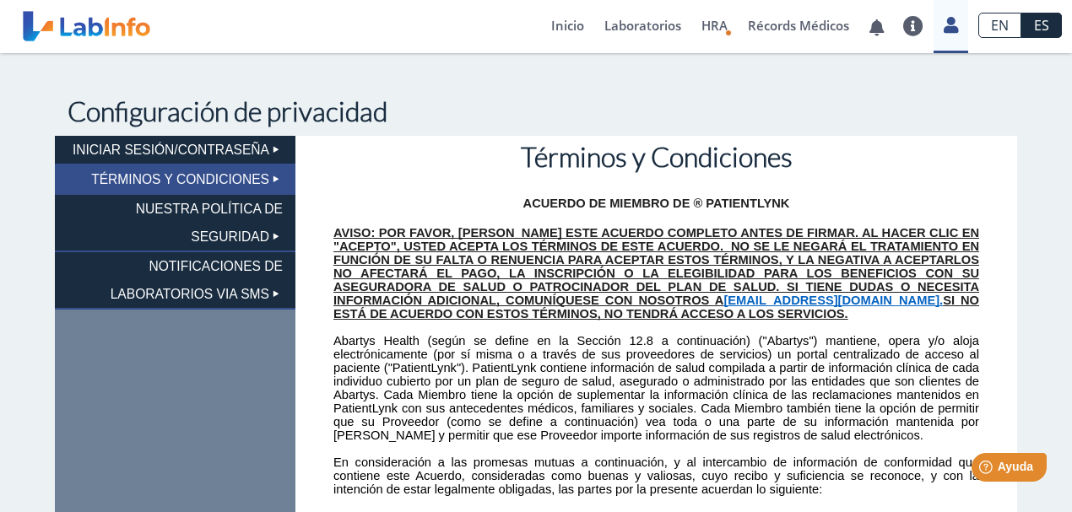
click at [236, 154] on li "INICIAR SESIÓN/CONTRASEÑA" at bounding box center [175, 151] width 241 height 30
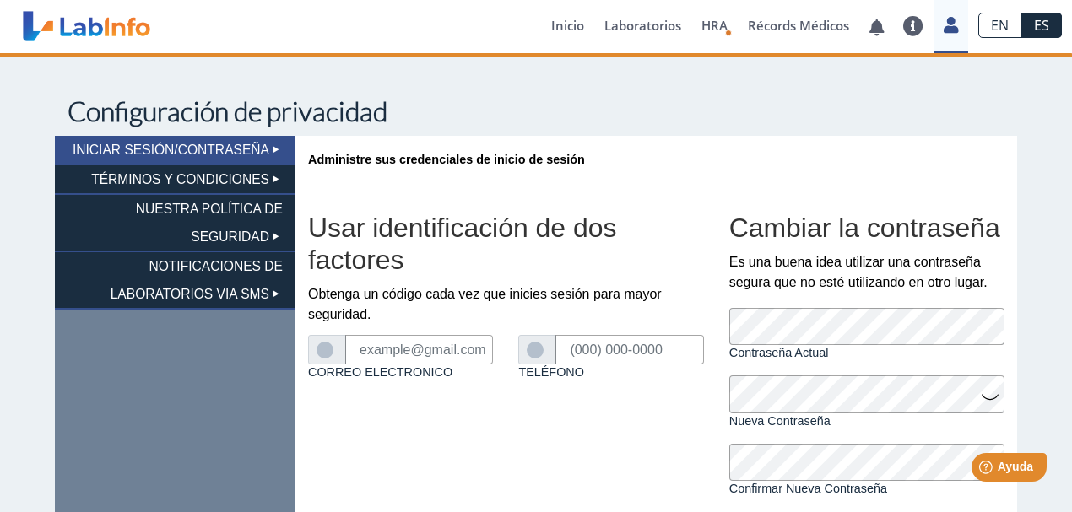
type input "[EMAIL_ADDRESS][DOMAIN_NAME]"
type input "[PHONE_NUMBER]"
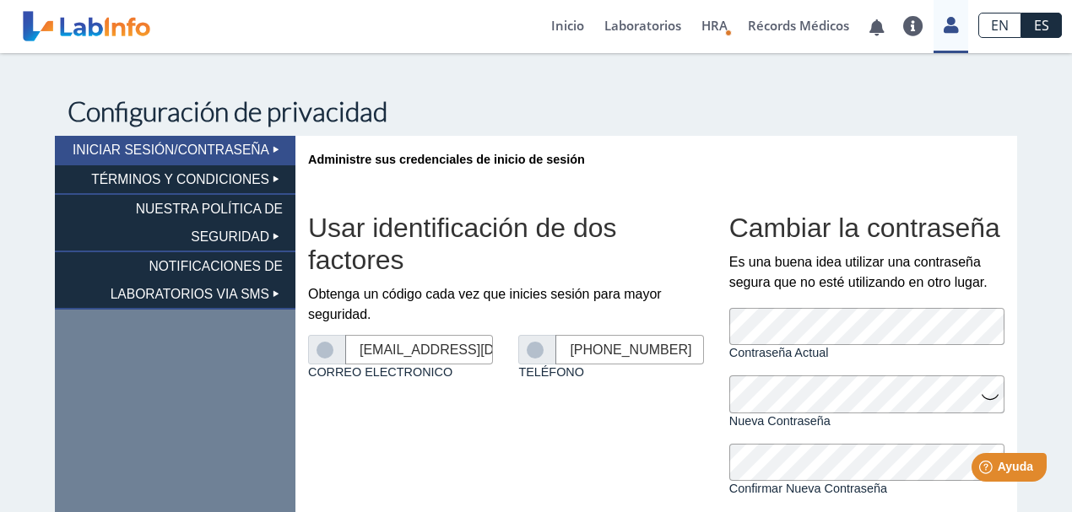
click at [241, 209] on li "NUESTRA POLÍTICA DE SEGURIDAD" at bounding box center [175, 223] width 241 height 57
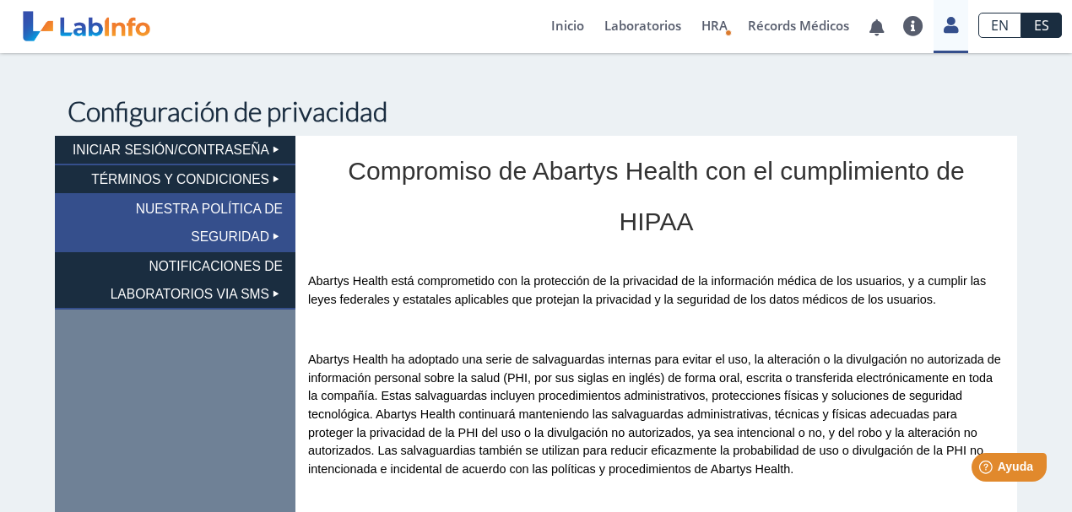
click at [236, 267] on li "NOTIFICACIONES DE LABORATORIOS VIA SMS" at bounding box center [175, 280] width 241 height 57
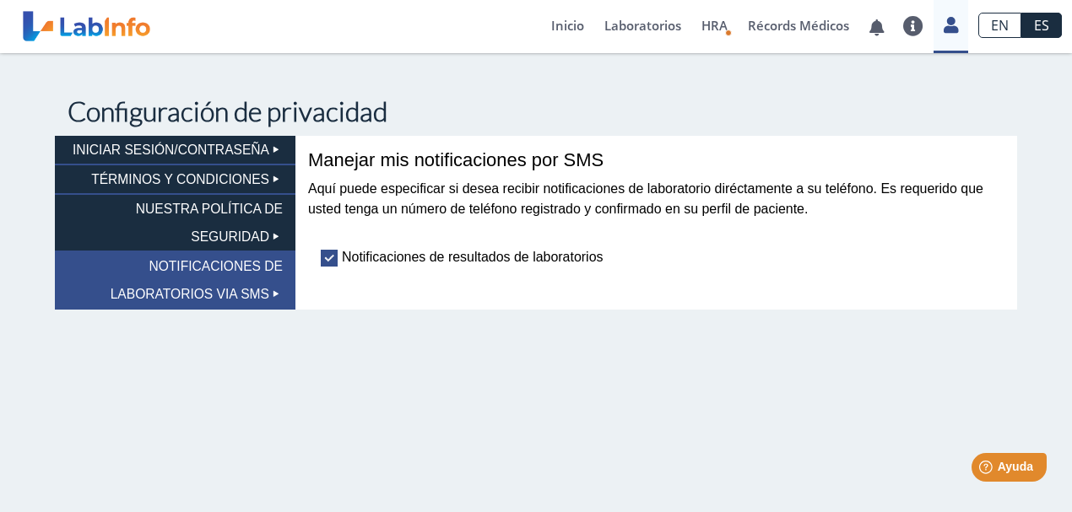
click at [230, 154] on li "INICIAR SESIÓN/CONTRASEÑA" at bounding box center [175, 151] width 241 height 30
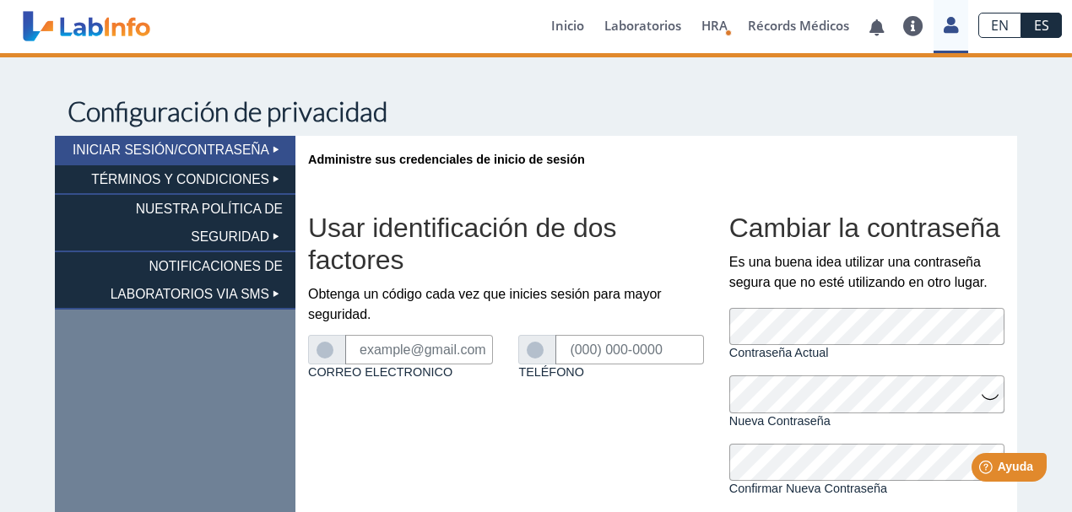
type input "[EMAIL_ADDRESS][DOMAIN_NAME]"
type input "[PHONE_NUMBER]"
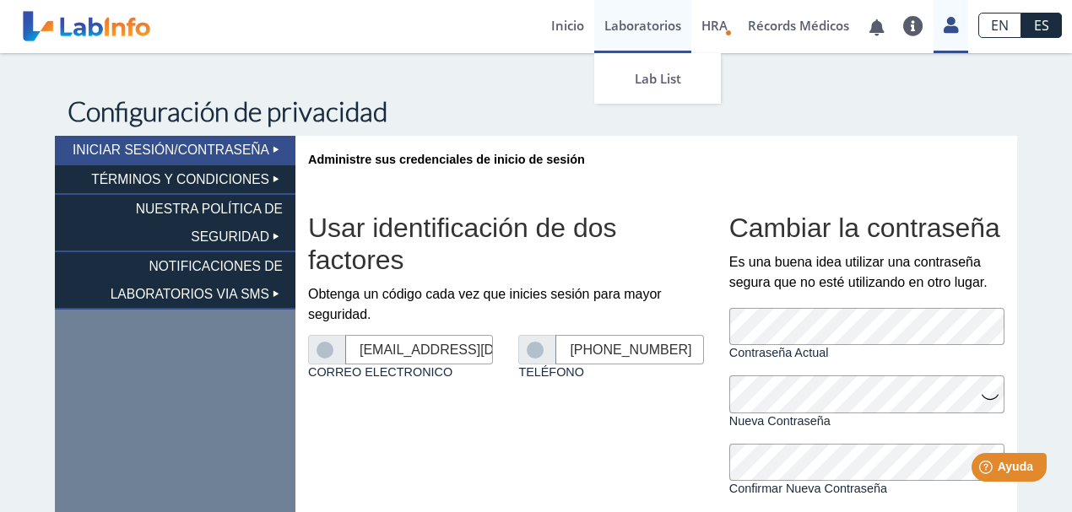
click at [594, 32] on link "Laboratorios" at bounding box center [642, 26] width 97 height 53
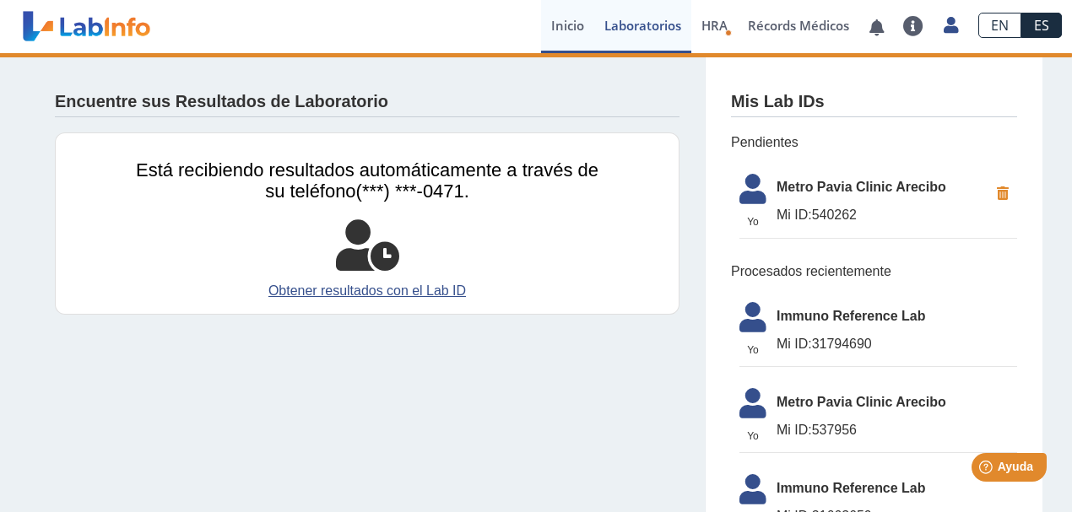
click at [579, 31] on link "Inicio" at bounding box center [567, 26] width 53 height 53
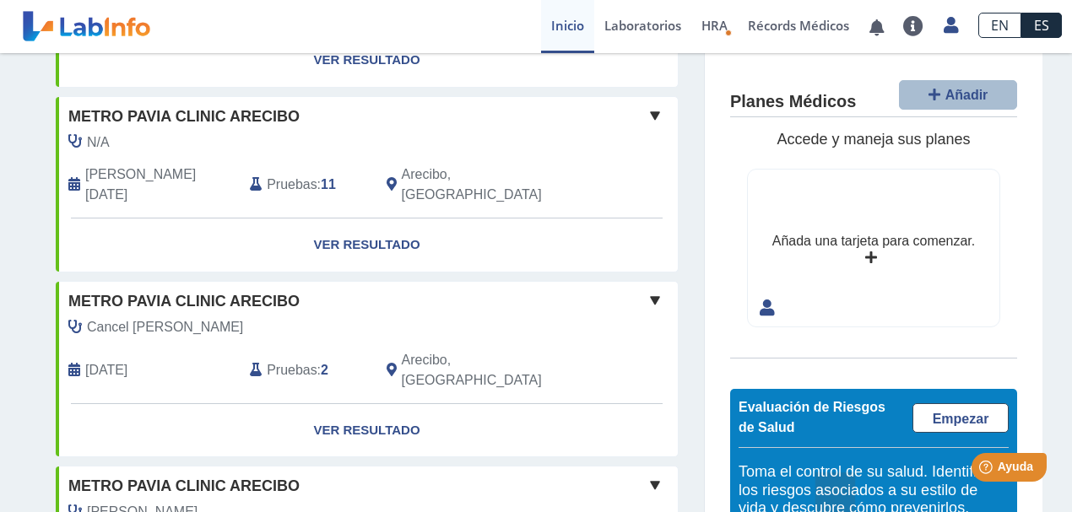
scroll to position [1069, 0]
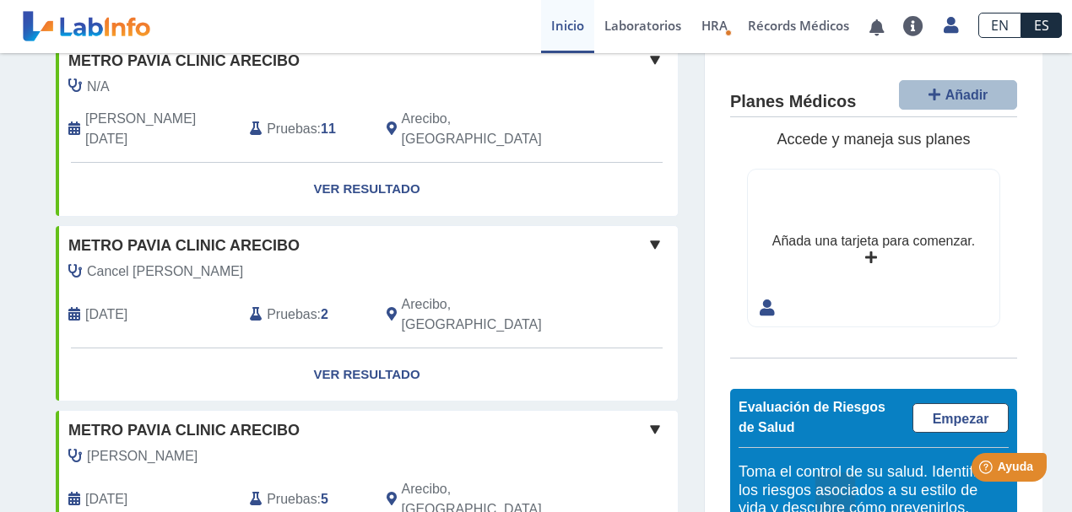
click at [660, 235] on span at bounding box center [655, 245] width 20 height 20
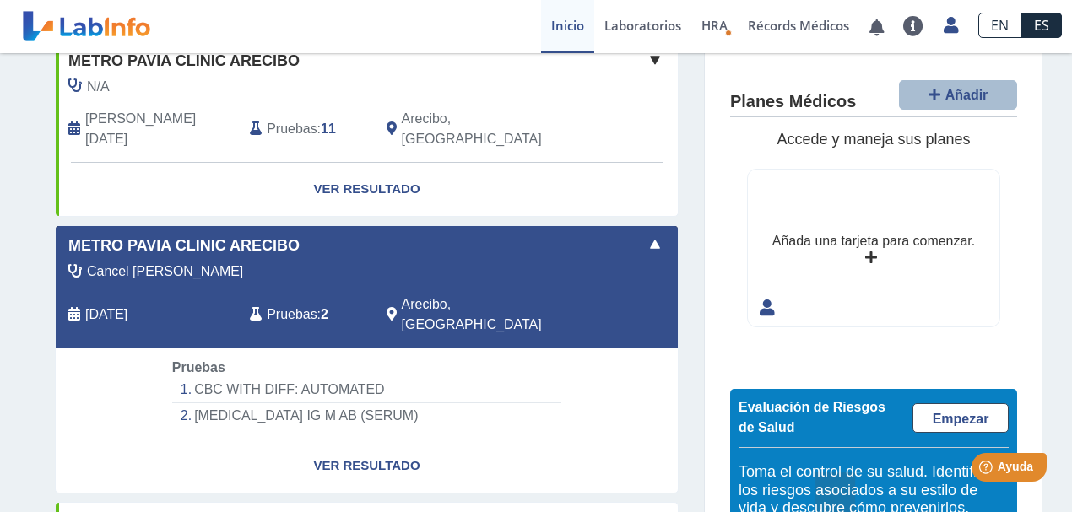
click at [645, 235] on span at bounding box center [655, 245] width 20 height 20
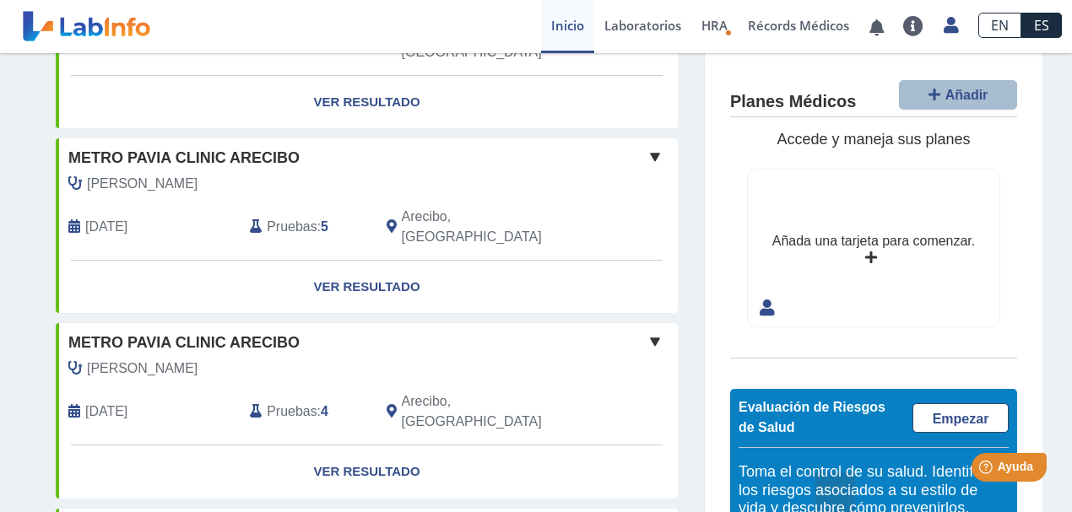
scroll to position [1410, 0]
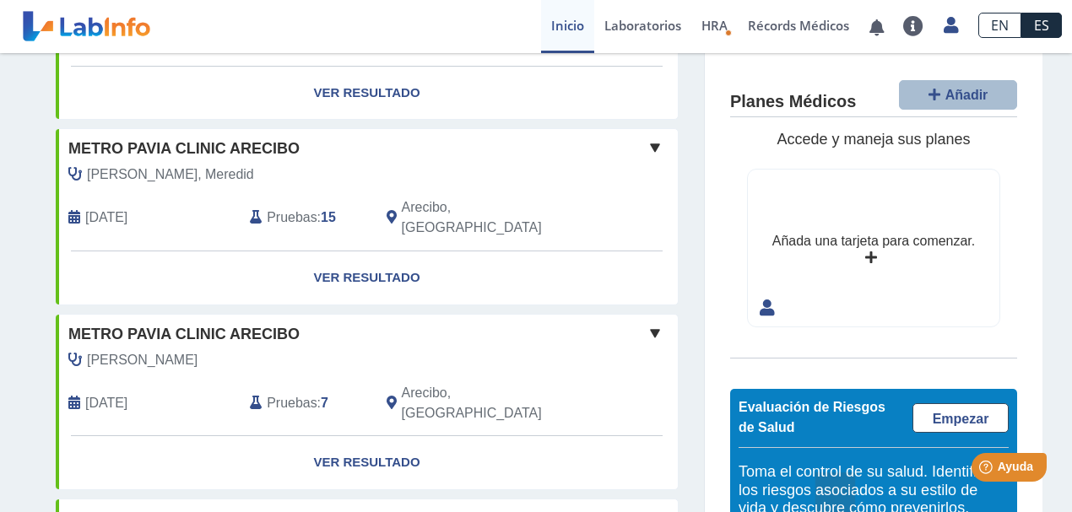
scroll to position [281, 0]
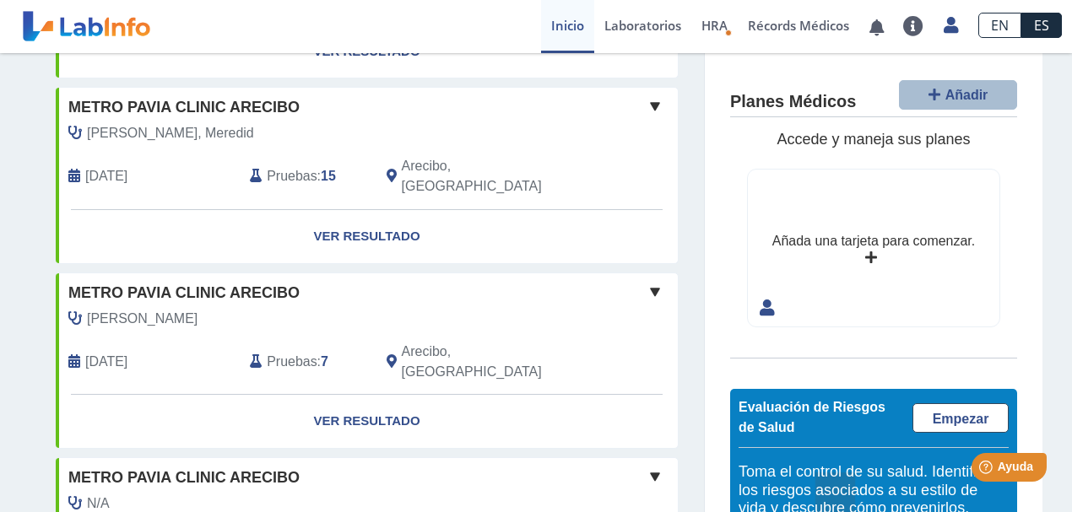
drag, startPoint x: 949, startPoint y: 260, endPoint x: 956, endPoint y: 122, distance: 137.8
click at [956, 122] on div "Planes Médicos Añadir Accede y maneja sus planes Añada una tarjeta para comenza…" at bounding box center [874, 349] width 338 height 593
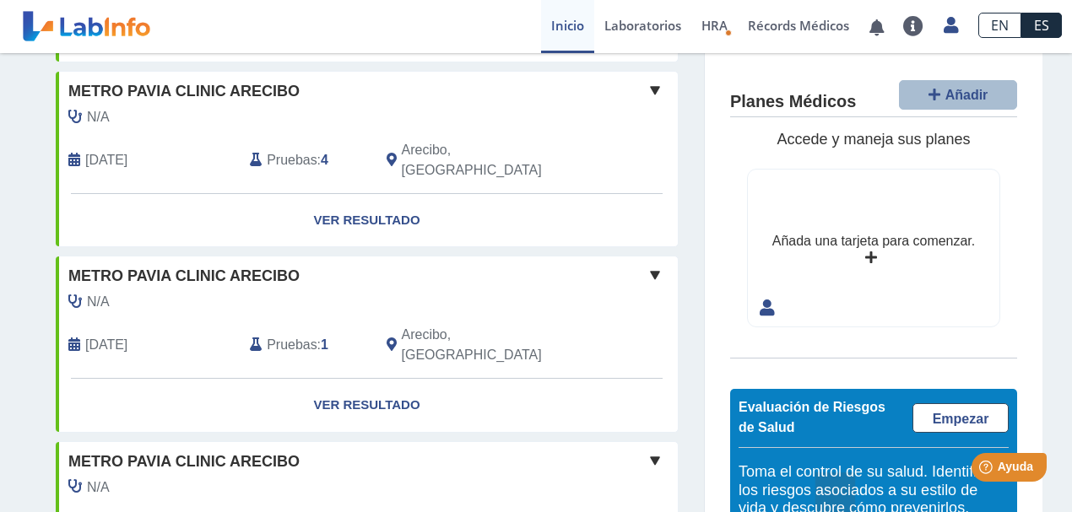
scroll to position [788, 0]
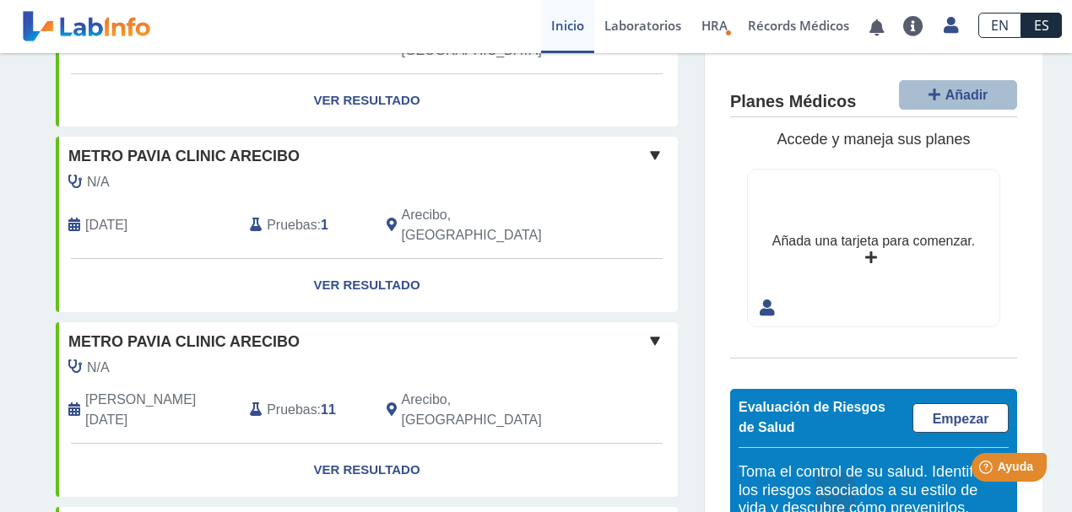
drag, startPoint x: 871, startPoint y: 414, endPoint x: 871, endPoint y: 307, distance: 107.2
click at [871, 307] on div "Planes Médicos Añadir Accede y maneja sus planes Añada una tarjeta para comenza…" at bounding box center [874, 349] width 338 height 593
click at [861, 473] on h5 "Toma el control de su salud. Identifica los riesgos asociados a su estilo de vi…" at bounding box center [874, 490] width 270 height 55
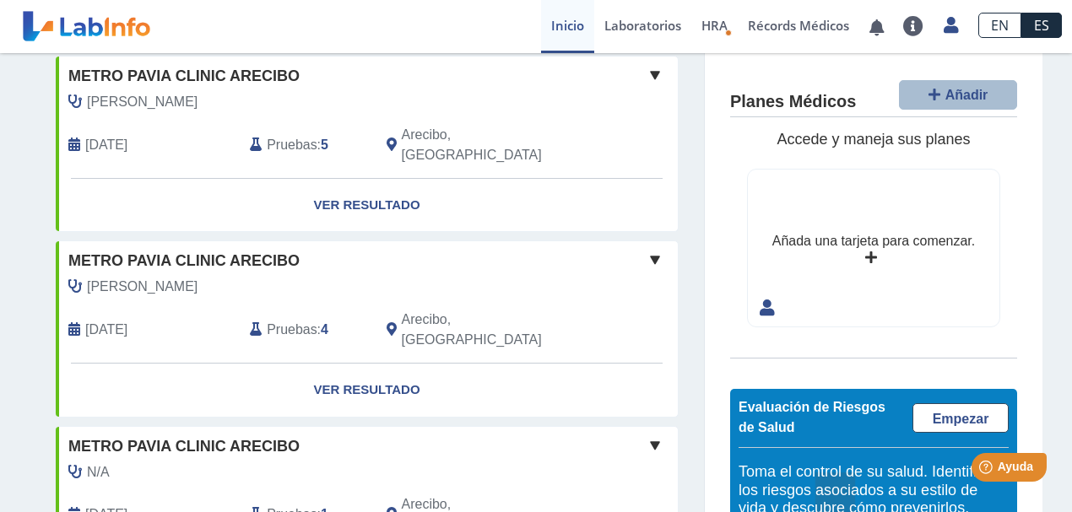
drag, startPoint x: 860, startPoint y: 490, endPoint x: 849, endPoint y: 539, distance: 50.2
click at [849, 512] on html "¡Todo al día! No hay notificaciones. Preguntas Frecuentes Política de privacida…" at bounding box center [536, 256] width 1072 height 512
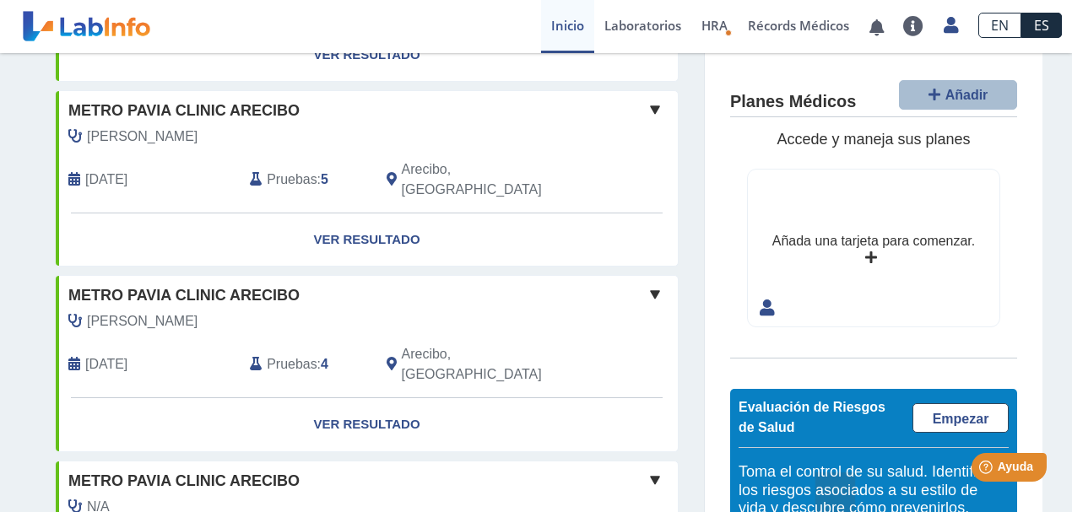
scroll to position [1388, 0]
click at [741, 339] on div "Planes Médicos Añadir Accede y maneja sus planes Añada una tarjeta para comenza…" at bounding box center [874, 349] width 338 height 593
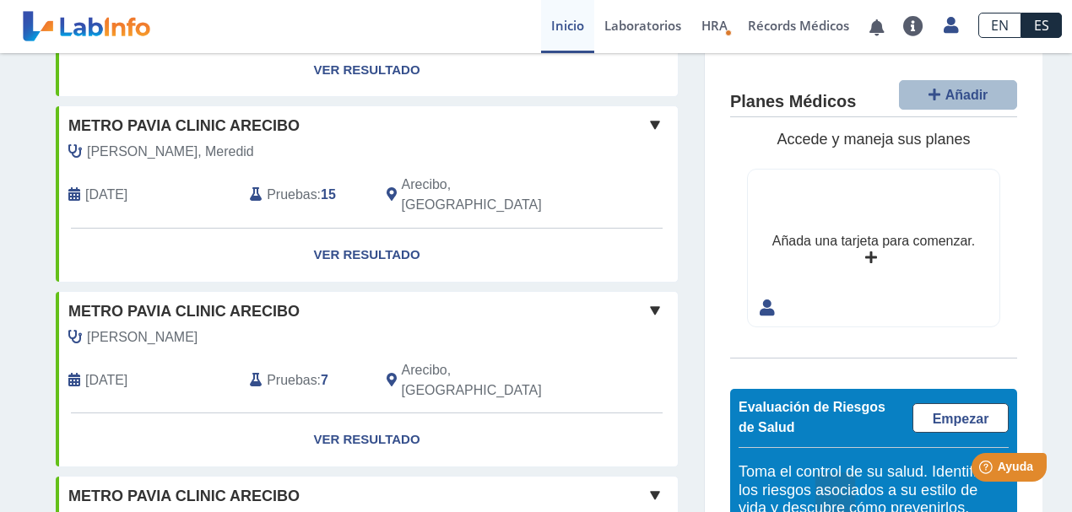
scroll to position [0, 0]
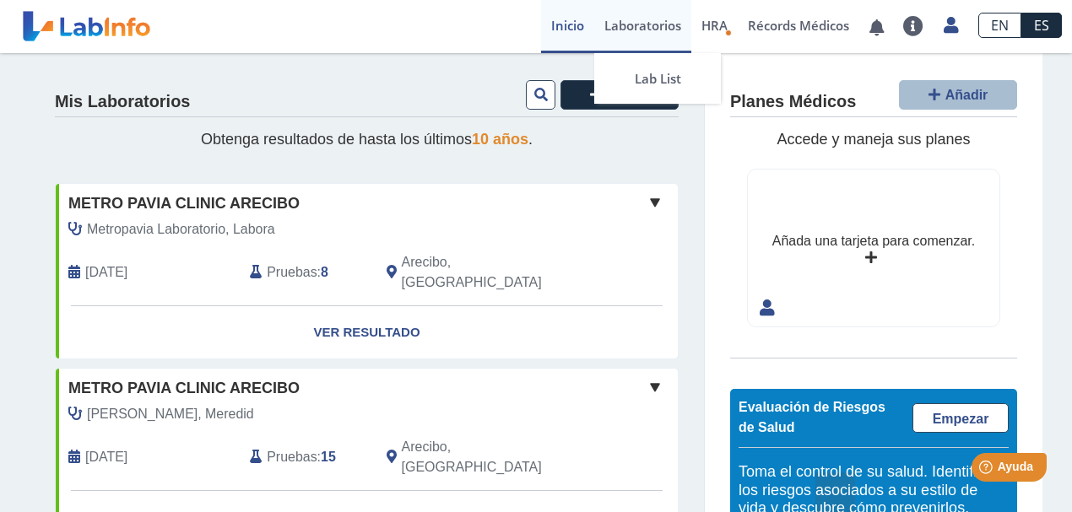
click at [651, 32] on link "Laboratorios" at bounding box center [642, 26] width 97 height 53
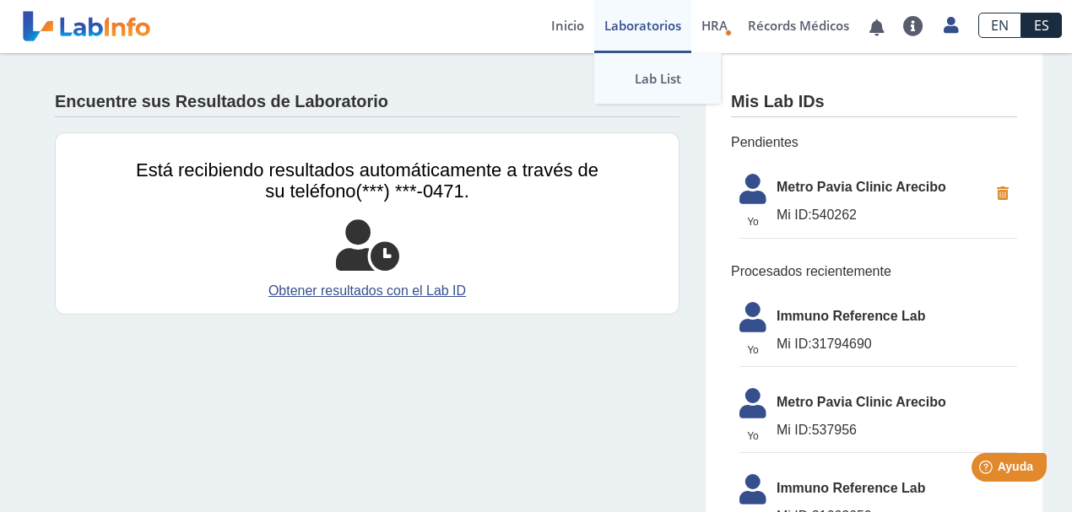
click at [662, 79] on link "Lab List" at bounding box center [657, 78] width 127 height 51
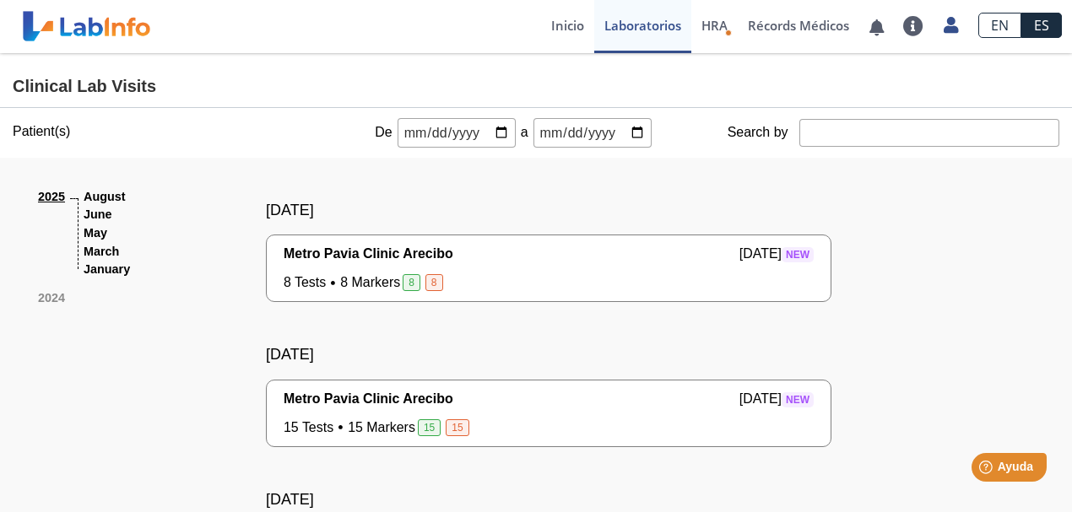
click at [42, 130] on label "Patient(s)" at bounding box center [41, 131] width 57 height 15
click at [508, 239] on div "Metro [PERSON_NAME] Clinic Arecibo [DATE] New 8 Tests 8 Markers 8 [DEMOGRAPHIC_…" at bounding box center [549, 269] width 566 height 68
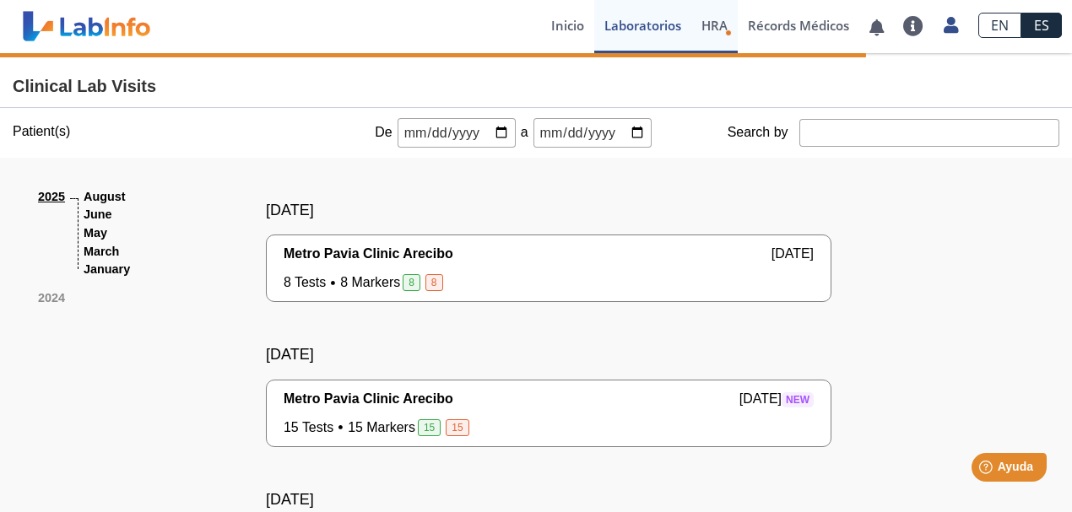
click at [723, 40] on link "HRA Evaluación de Riesgos de Salud" at bounding box center [714, 26] width 46 height 53
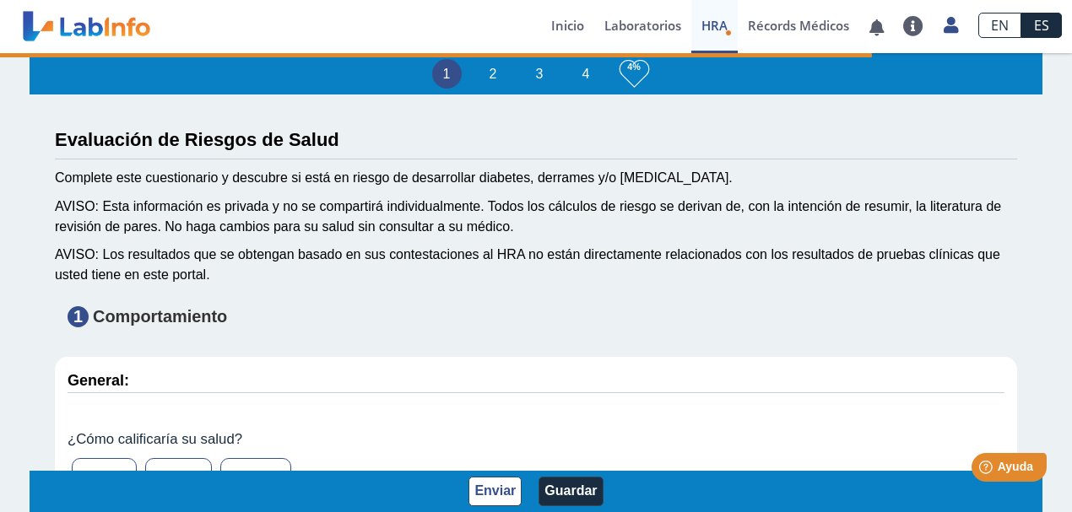
type input "[PERSON_NAME]"
type input "[DATE]"
select select
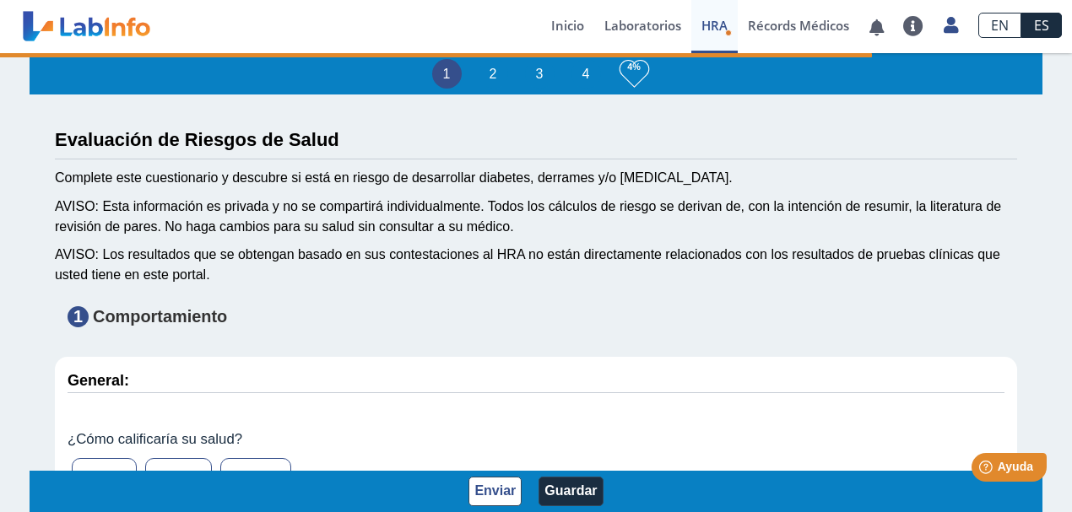
select select
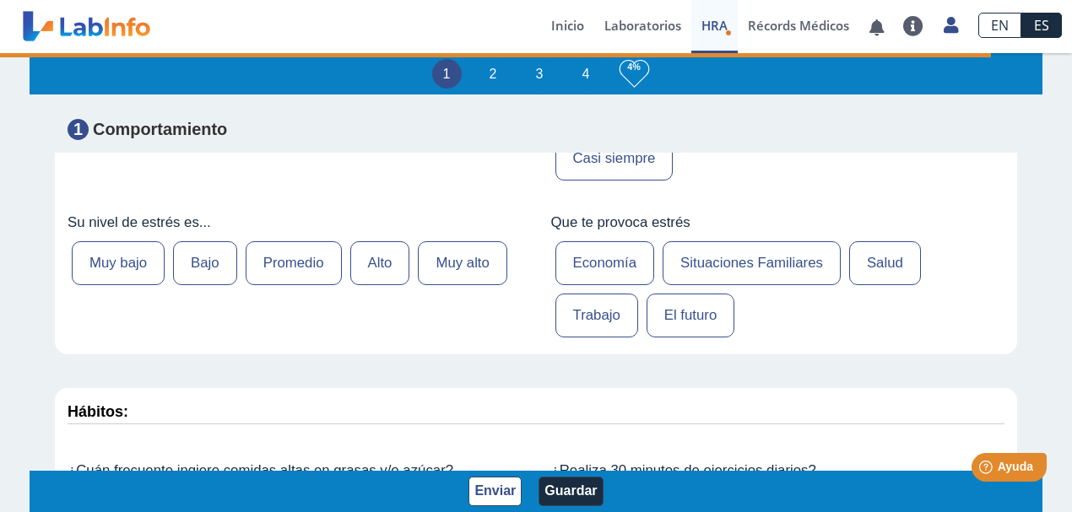
scroll to position [675, 0]
click at [779, 20] on link "Récords Médicos" at bounding box center [799, 26] width 122 height 53
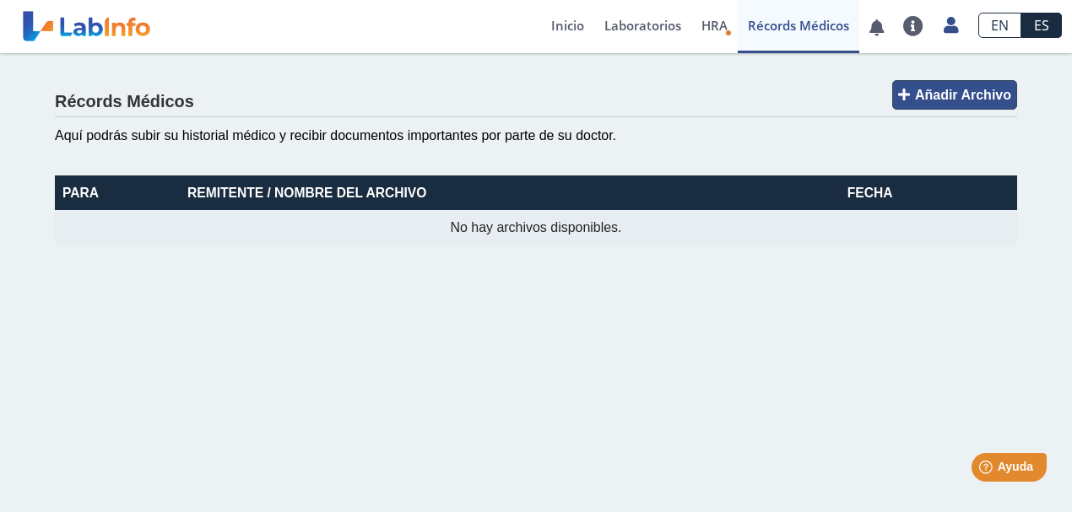
click at [941, 101] on span "Añadir Archivo" at bounding box center [963, 95] width 96 height 14
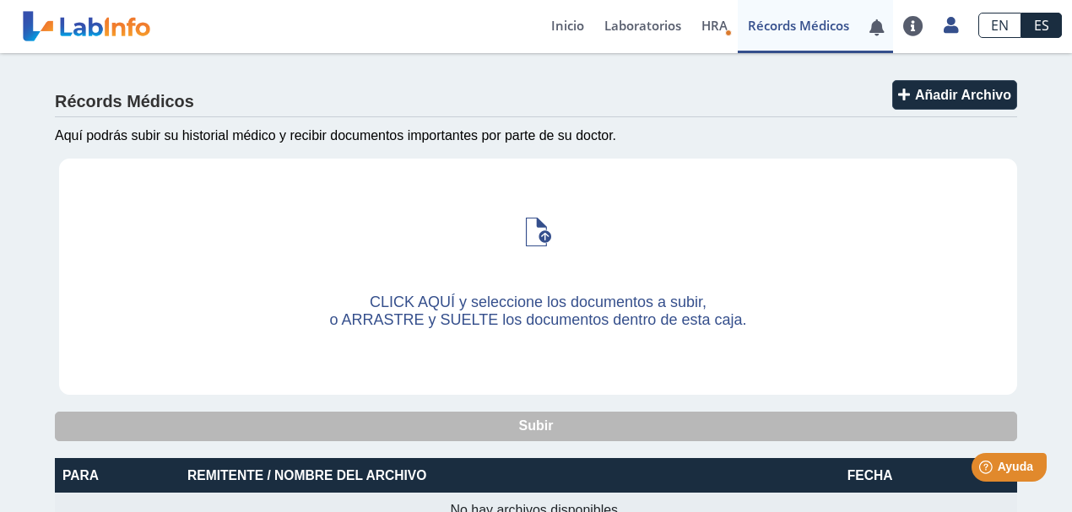
click at [882, 41] on span at bounding box center [876, 26] width 35 height 53
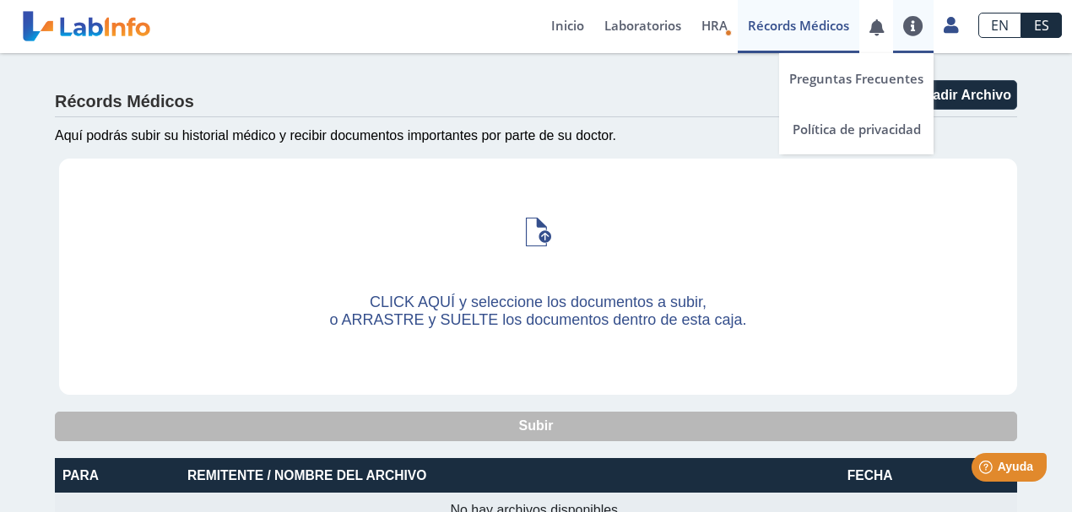
click at [913, 34] on link at bounding box center [913, 26] width 41 height 20
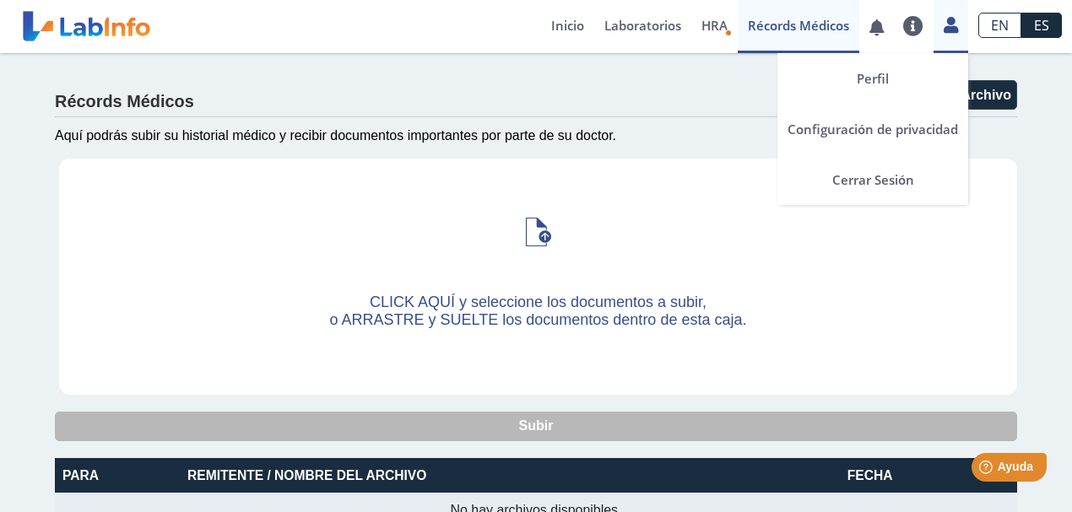
click at [951, 38] on div "Perfil Configuración de privacidad Cerrar Sesión" at bounding box center [951, 26] width 35 height 53
click at [877, 184] on link "Cerrar Sesión" at bounding box center [872, 179] width 191 height 51
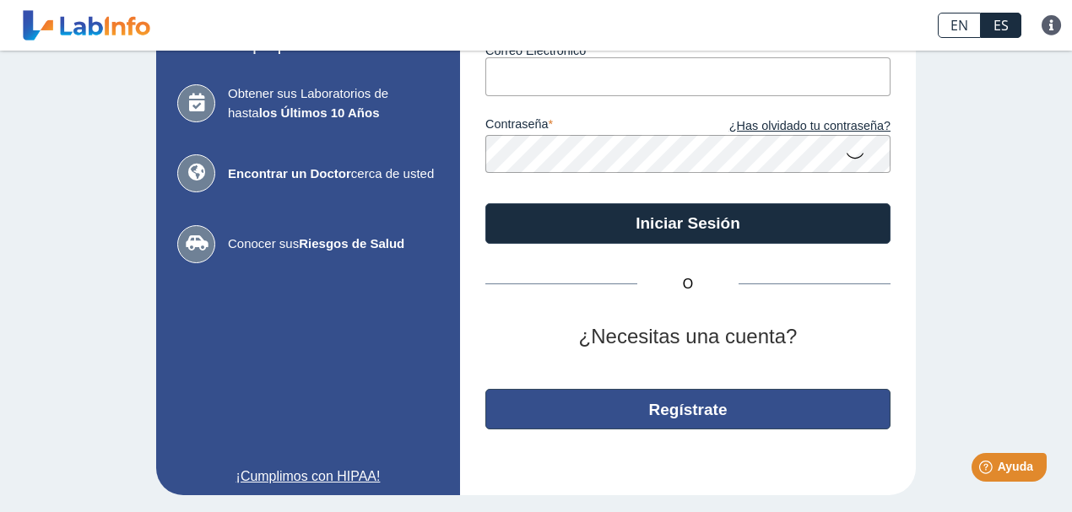
click at [685, 402] on button "Regístrate" at bounding box center [687, 409] width 405 height 41
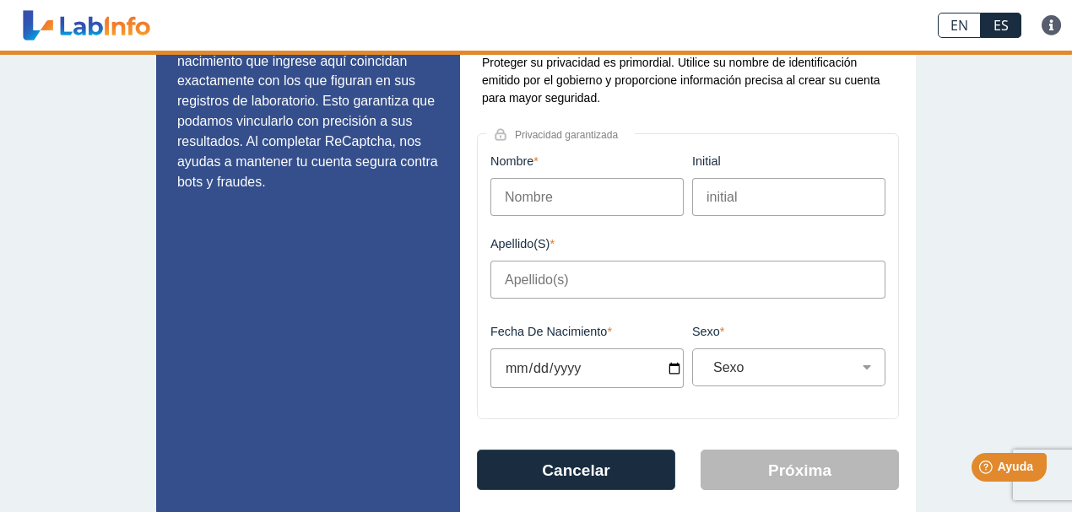
click at [581, 203] on input "Nombre" at bounding box center [586, 197] width 193 height 38
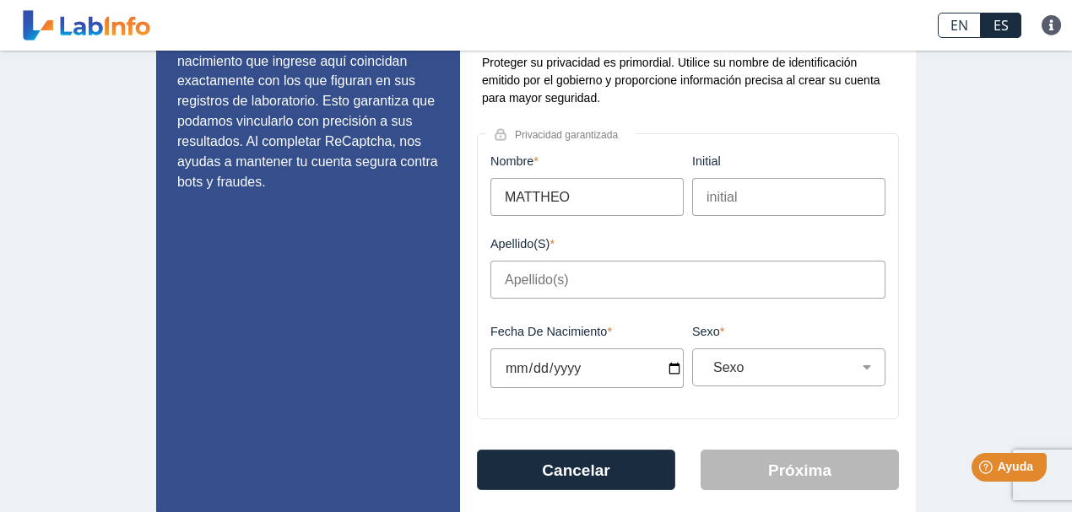
type input "MATTHEO"
click at [802, 195] on input "MANUELLA" at bounding box center [788, 197] width 193 height 38
type input "MANUELLE"
type input "SOTO FERNANDEZ"
click at [501, 362] on input "Fecha de Nacimiento" at bounding box center [586, 369] width 193 height 40
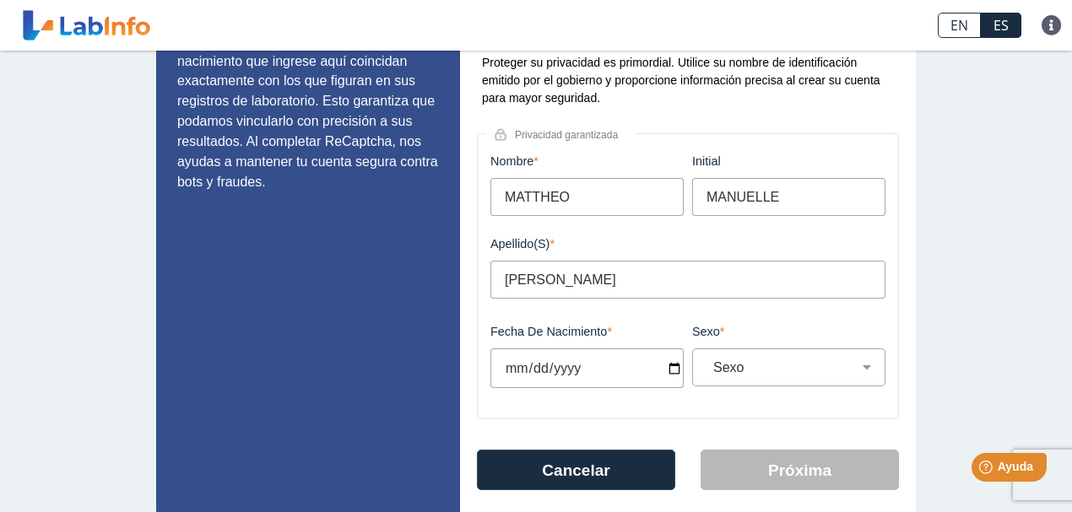
click at [543, 369] on input "Fecha de Nacimiento" at bounding box center [586, 369] width 193 height 40
click at [669, 372] on input "Fecha de Nacimiento" at bounding box center [586, 369] width 193 height 40
type input "2024-04-08"
select select
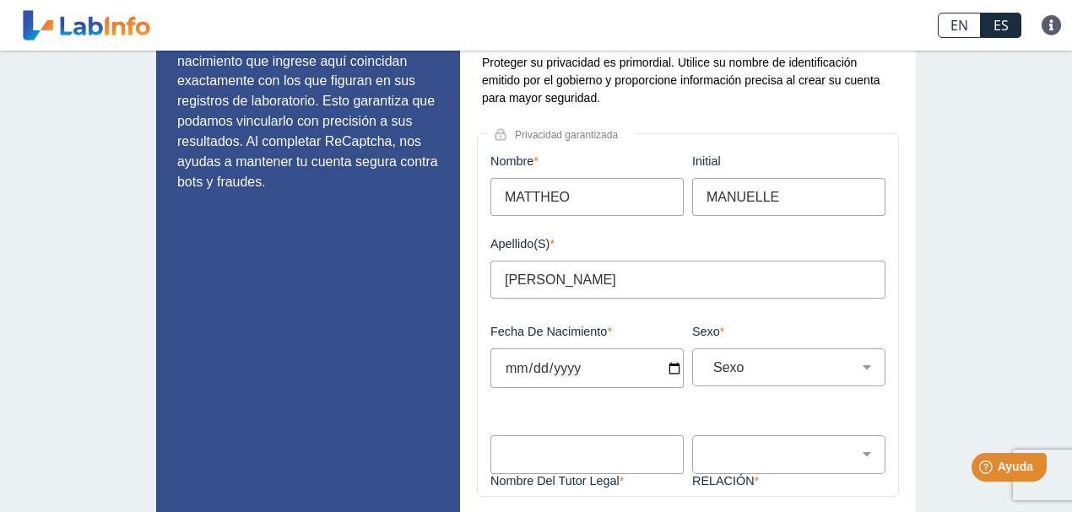
type input "2024-04-16"
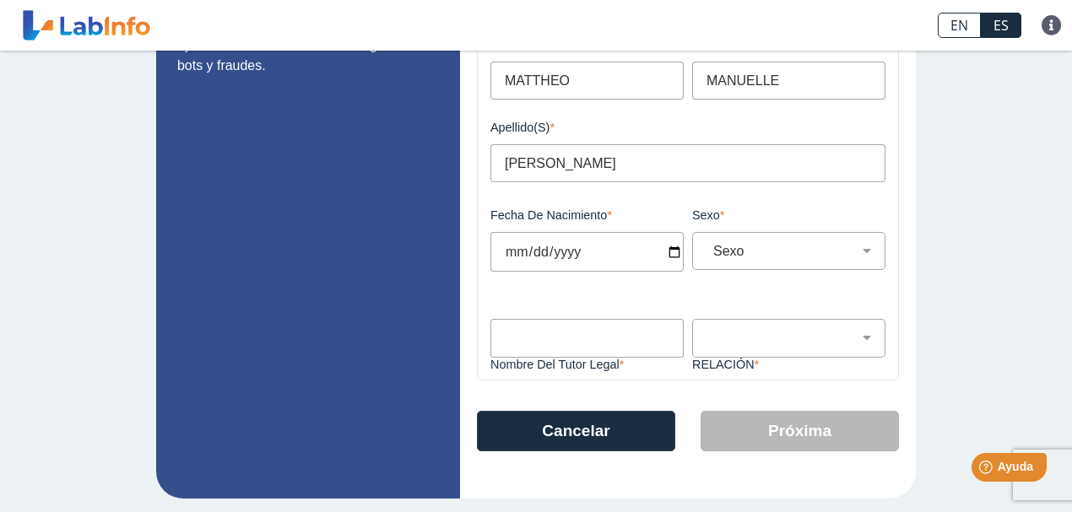
scroll to position [264, 0]
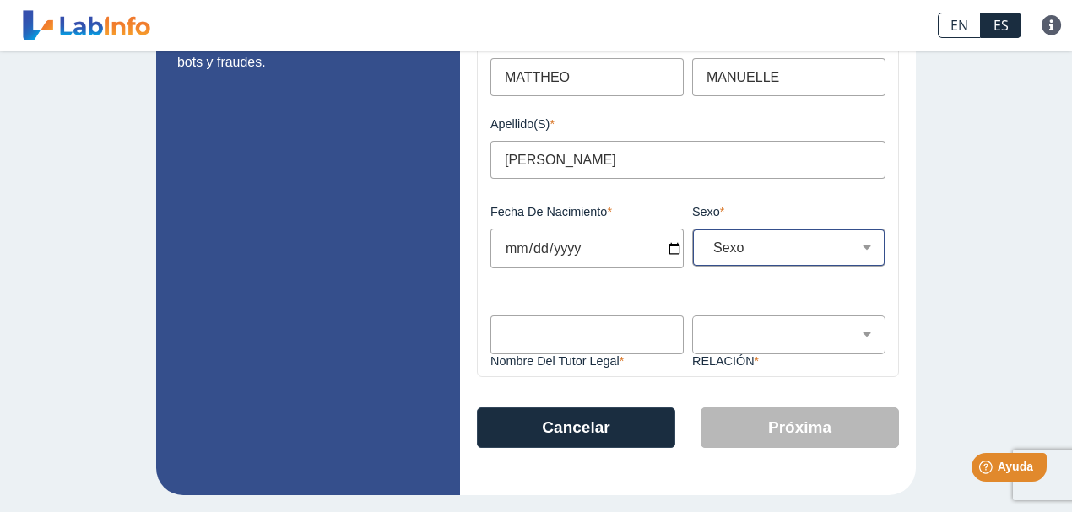
click at [747, 248] on select "Sexo Masculino Femenino" at bounding box center [796, 248] width 178 height 16
select select "F"
click at [707, 240] on select "Sexo Masculino Femenino" at bounding box center [796, 248] width 178 height 16
click at [585, 339] on input "Nombre del Tutor Legal" at bounding box center [586, 335] width 193 height 38
click at [585, 339] on input "[PERSON_NAME]" at bounding box center [586, 335] width 193 height 38
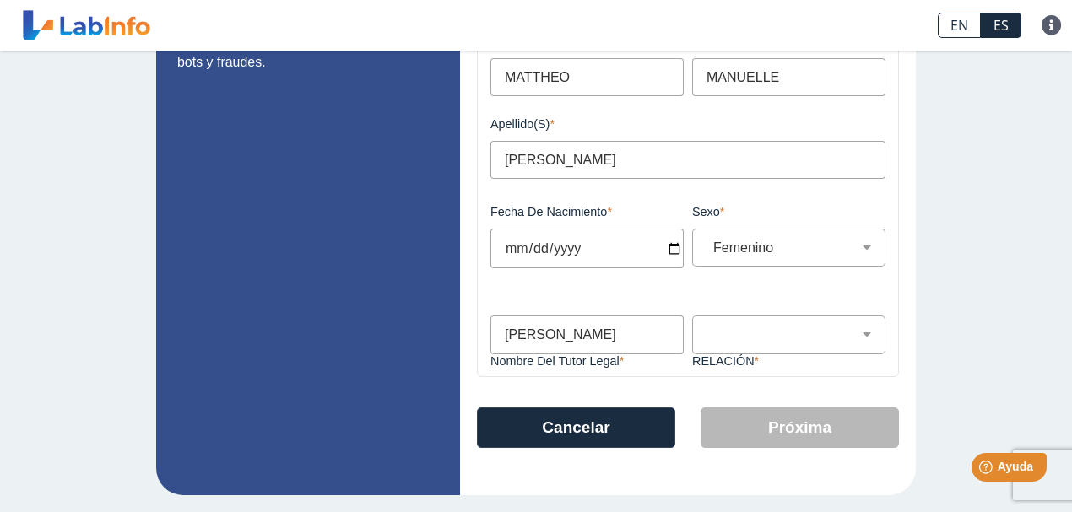
type input "VIVIANA FERNANDEZ"
click at [752, 332] on select "Padre Tutor Otro" at bounding box center [796, 335] width 178 height 16
click at [707, 327] on select "Padre Tutor Otro" at bounding box center [796, 335] width 178 height 16
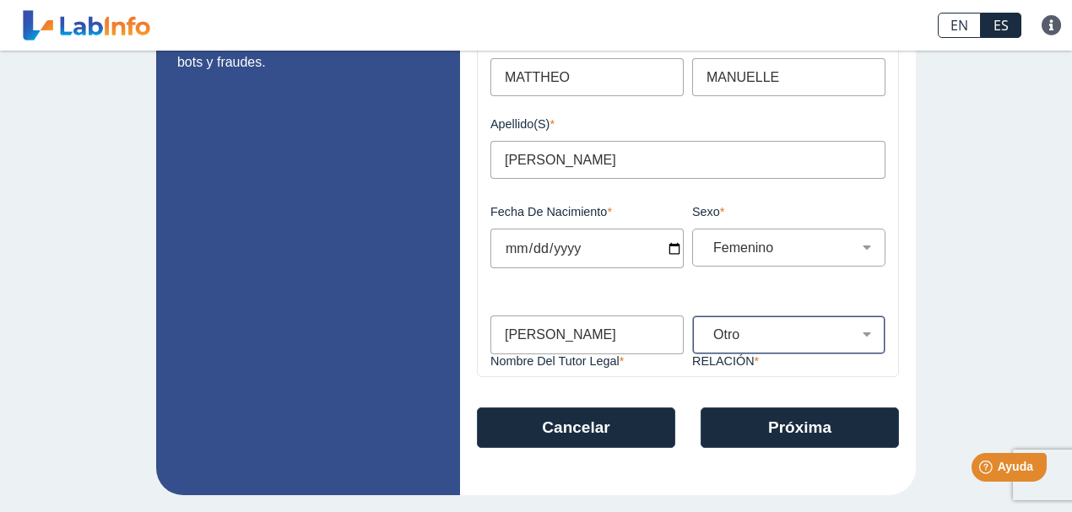
click at [745, 338] on select "Padre Tutor Otro" at bounding box center [796, 335] width 178 height 16
select select "Parent"
click at [707, 327] on select "Padre Tutor Otro" at bounding box center [796, 335] width 178 height 16
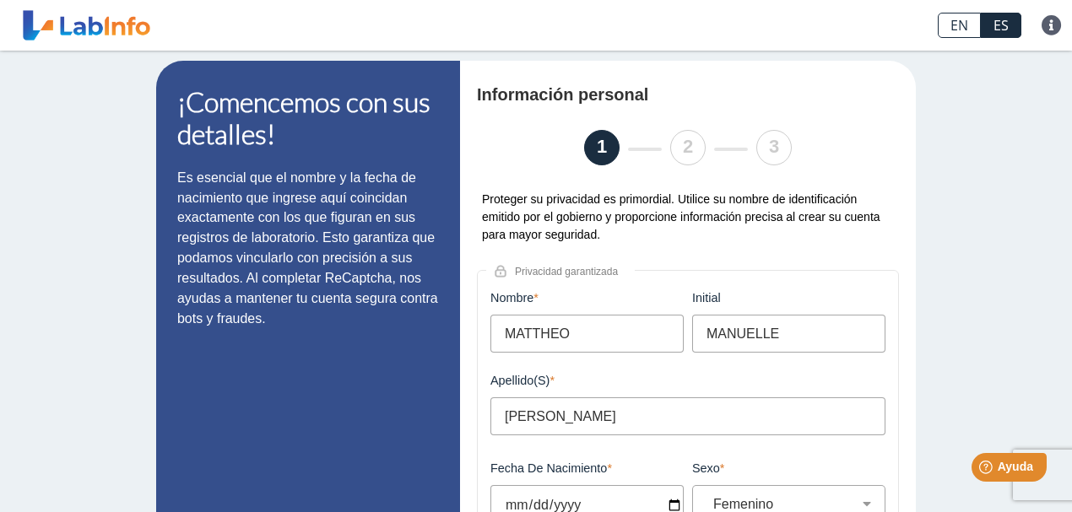
scroll to position [0, 0]
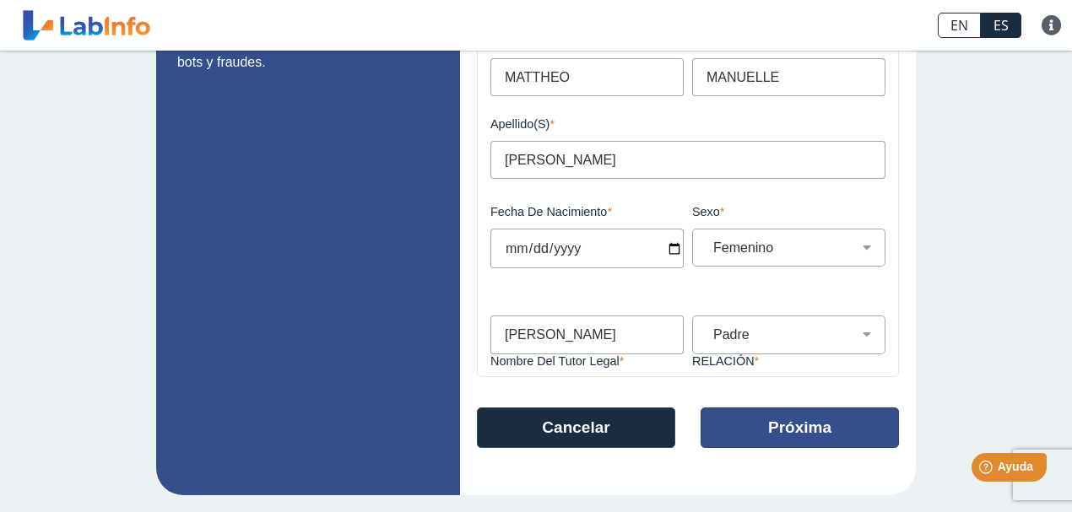
click at [721, 417] on button "Próxima" at bounding box center [800, 428] width 198 height 41
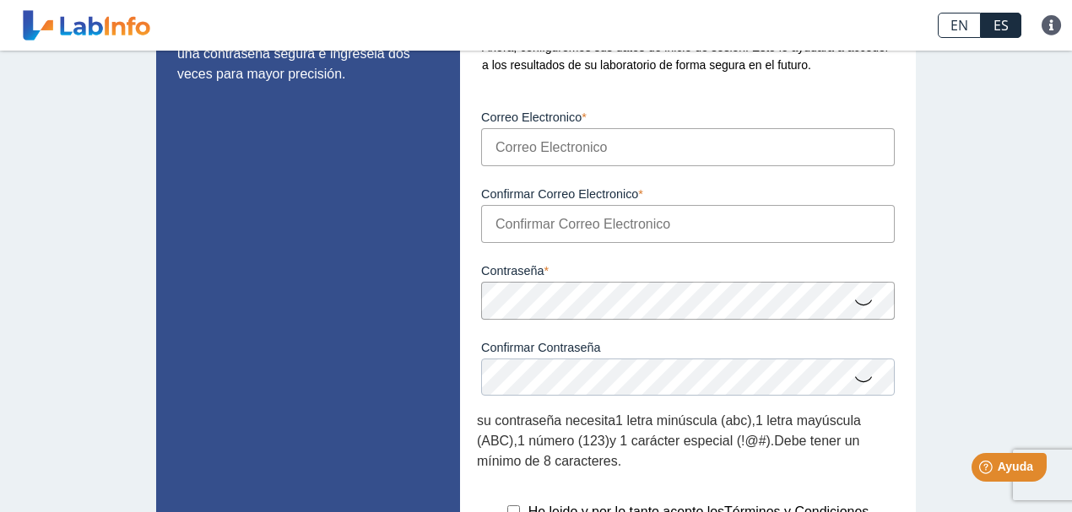
scroll to position [7, 0]
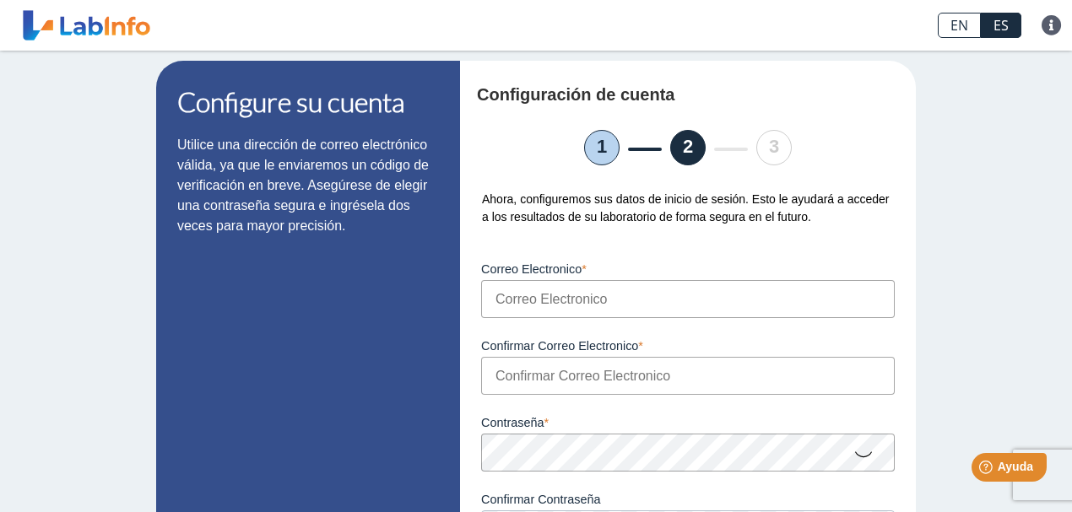
click at [600, 303] on input "Correo Electronico" at bounding box center [688, 299] width 414 height 38
type input "[EMAIL_ADDRESS][DOMAIN_NAME]"
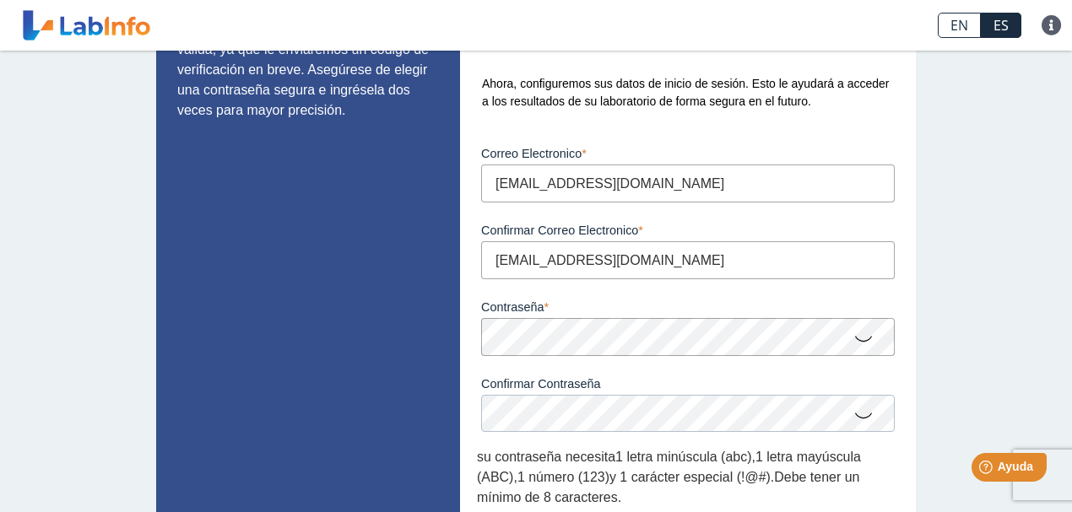
scroll to position [288, 0]
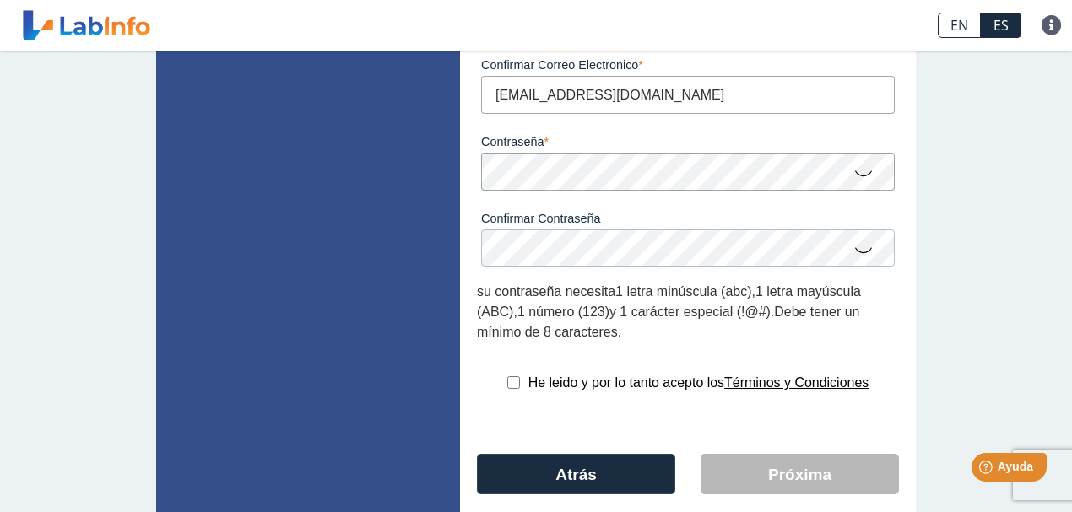
type input "[EMAIL_ADDRESS][DOMAIN_NAME]"
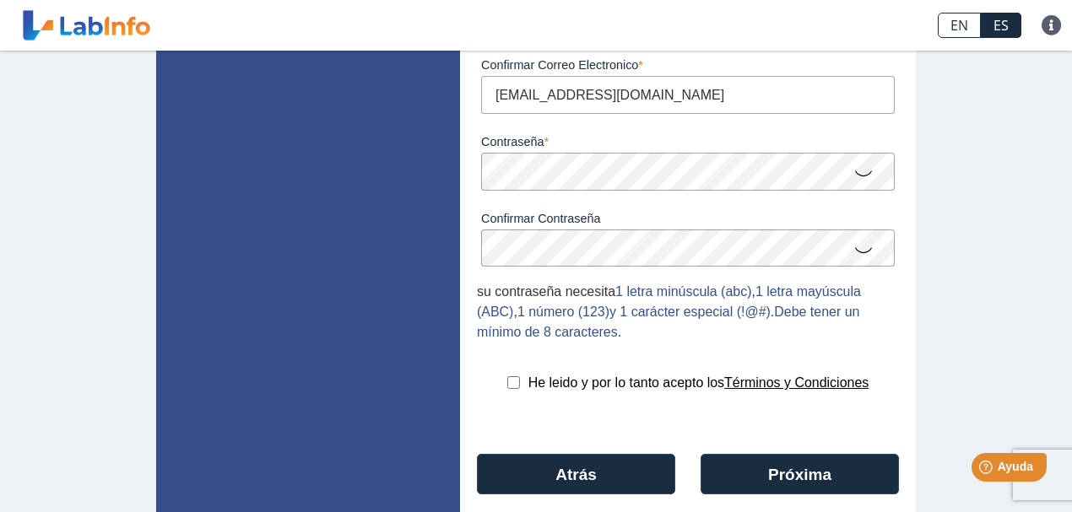
click at [857, 173] on icon at bounding box center [863, 172] width 20 height 33
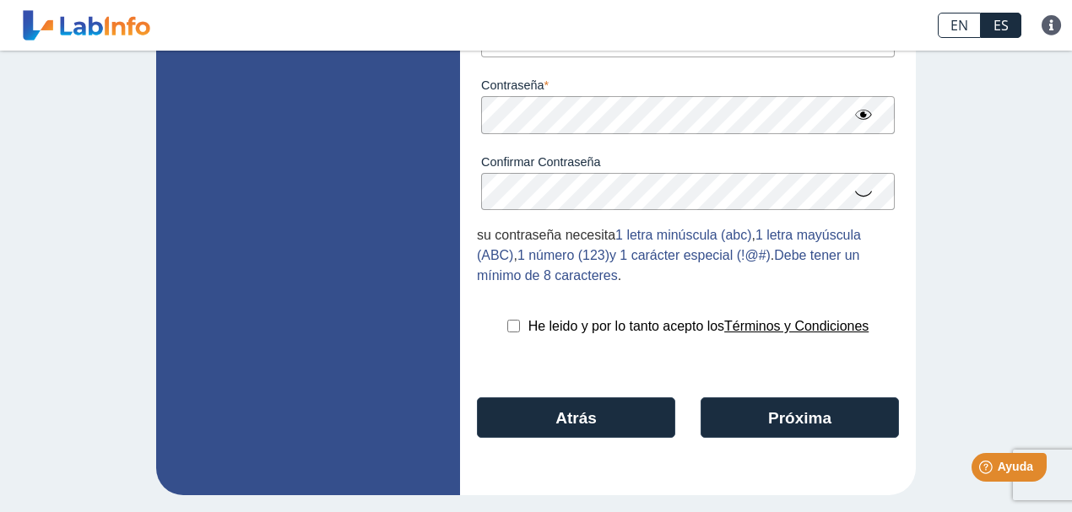
scroll to position [348, 0]
click at [507, 327] on input "checkbox" at bounding box center [513, 326] width 13 height 13
checkbox input "true"
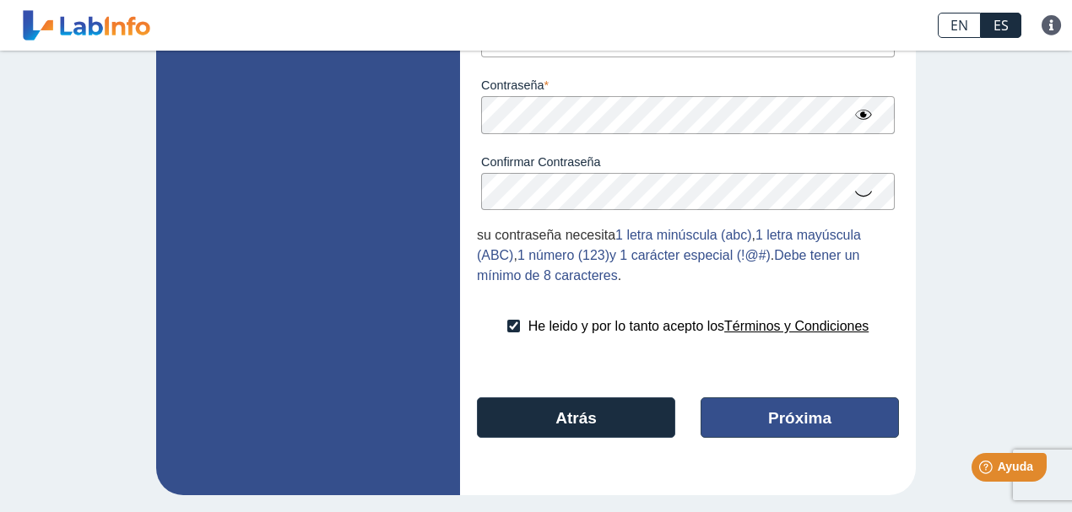
click at [773, 430] on button "Próxima" at bounding box center [800, 418] width 198 height 41
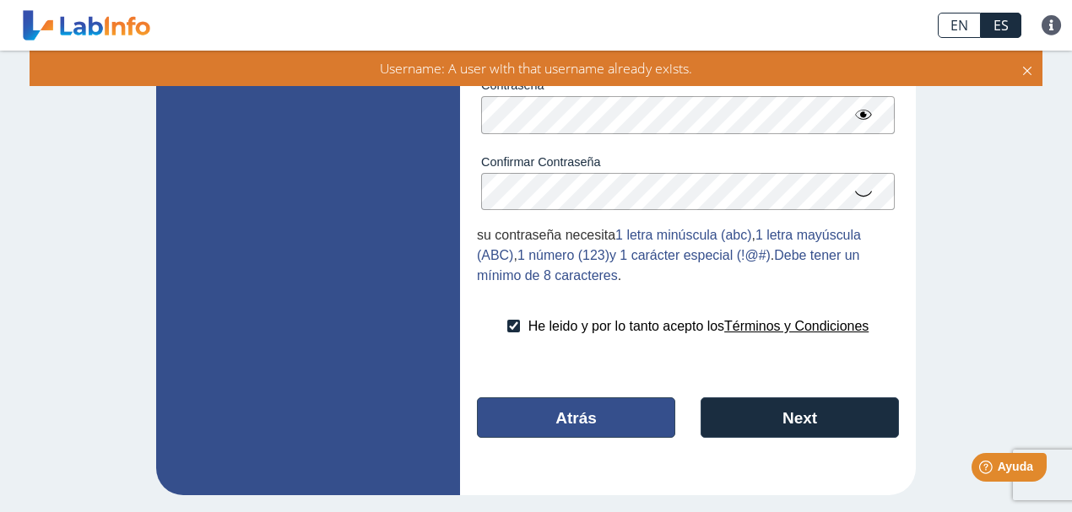
click at [625, 412] on button "Atrás" at bounding box center [576, 418] width 198 height 41
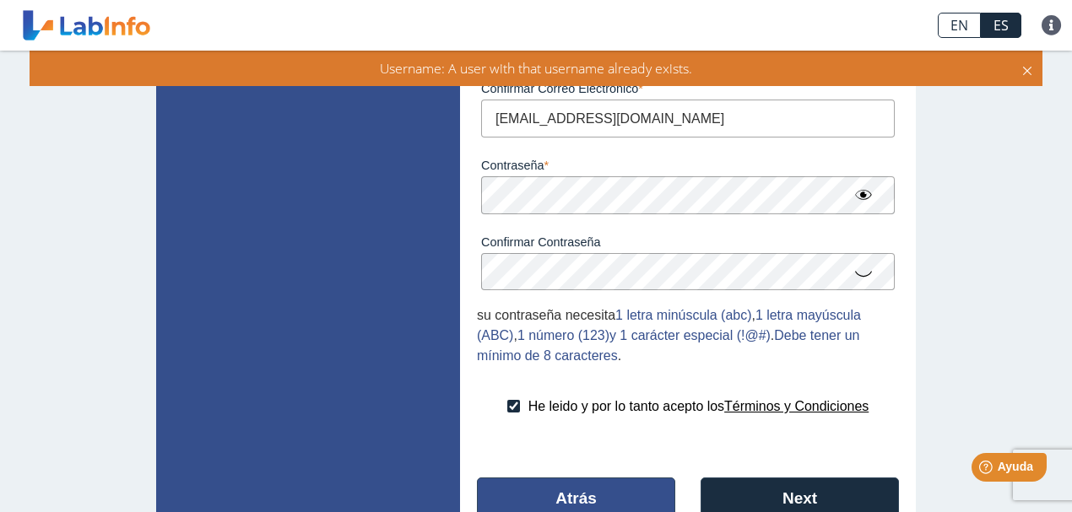
select select "F"
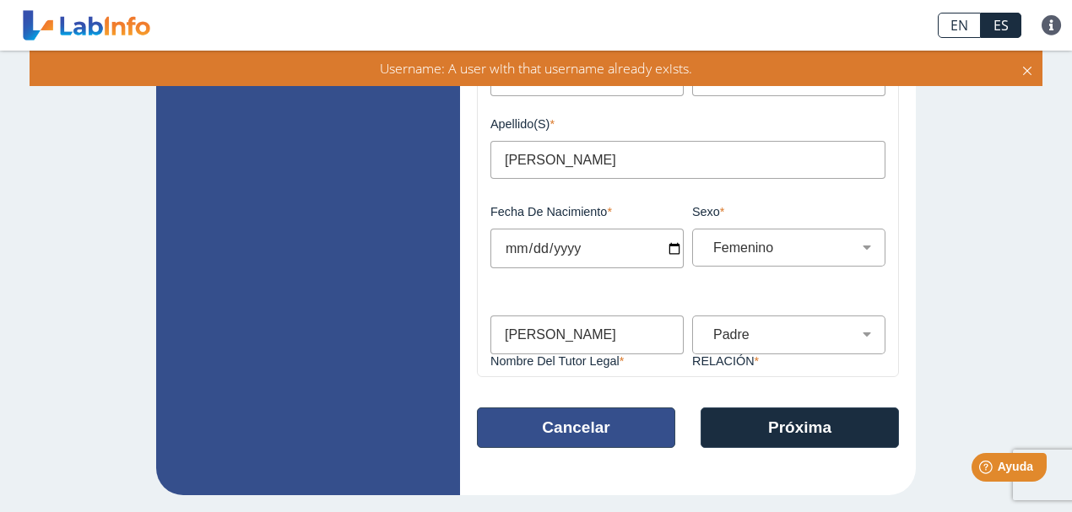
click at [617, 430] on button "Cancelar" at bounding box center [576, 428] width 198 height 41
